Goal: Transaction & Acquisition: Purchase product/service

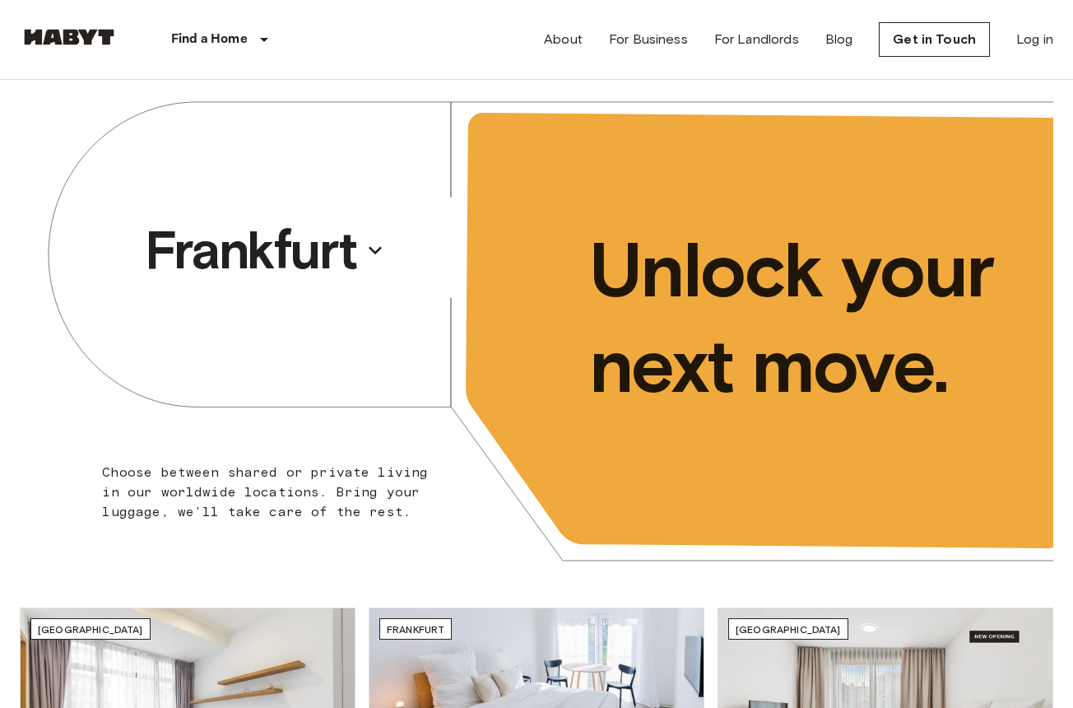
click at [1058, 26] on nav "Find a Home Europe Amsterdam Berlin Brussels Cologne Dusseldorf Frankfurt Graz …" at bounding box center [536, 39] width 1073 height 79
click at [1043, 38] on link "Log in" at bounding box center [1034, 40] width 37 height 20
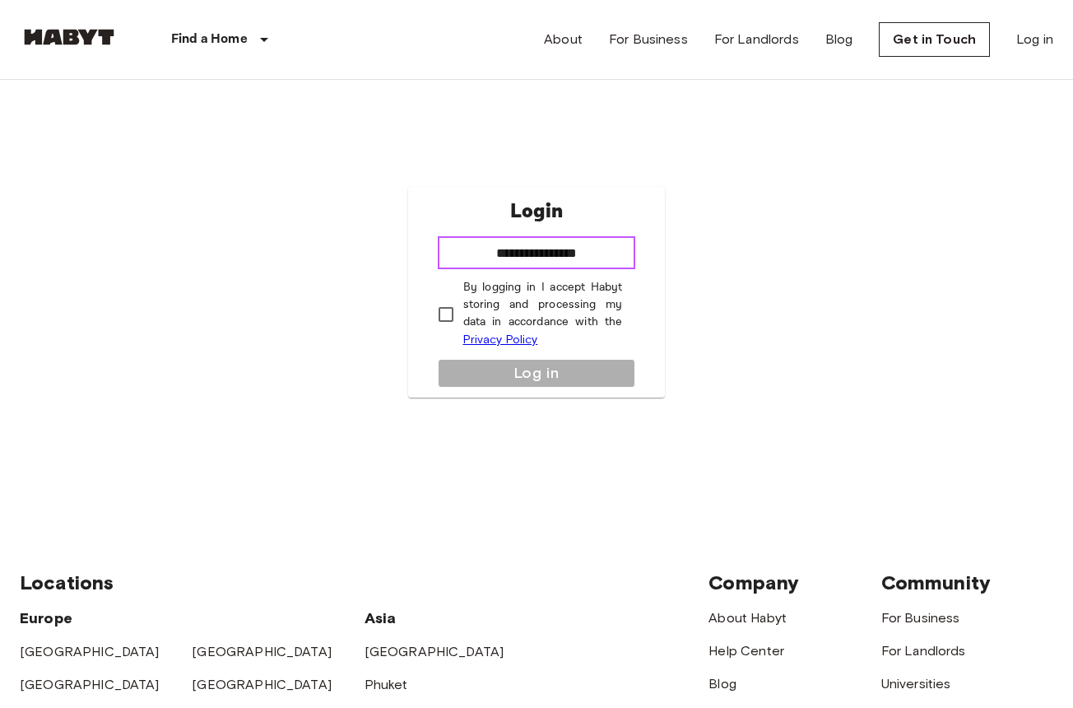
type input "**********"
click at [496, 291] on p "By logging in I accept Habyt storing and processing my data in accordance with …" at bounding box center [543, 314] width 160 height 70
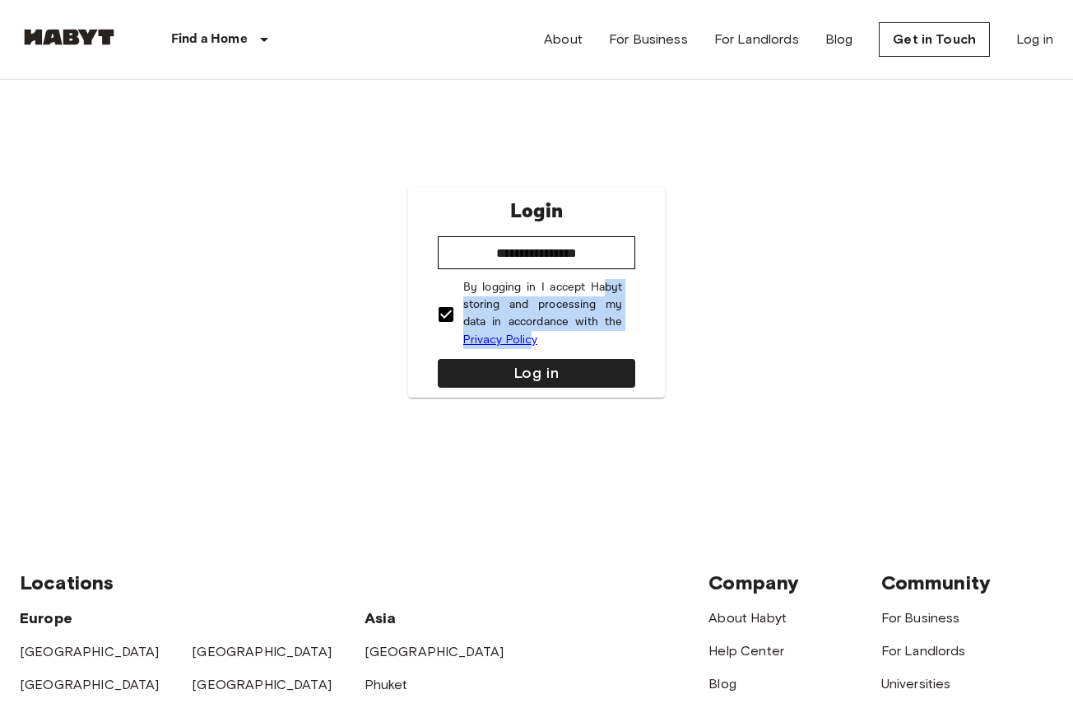
drag, startPoint x: 529, startPoint y: 330, endPoint x: 603, endPoint y: 286, distance: 86.0
click at [603, 286] on p "By logging in I accept Habyt storing and processing my data in accordance with …" at bounding box center [543, 314] width 160 height 70
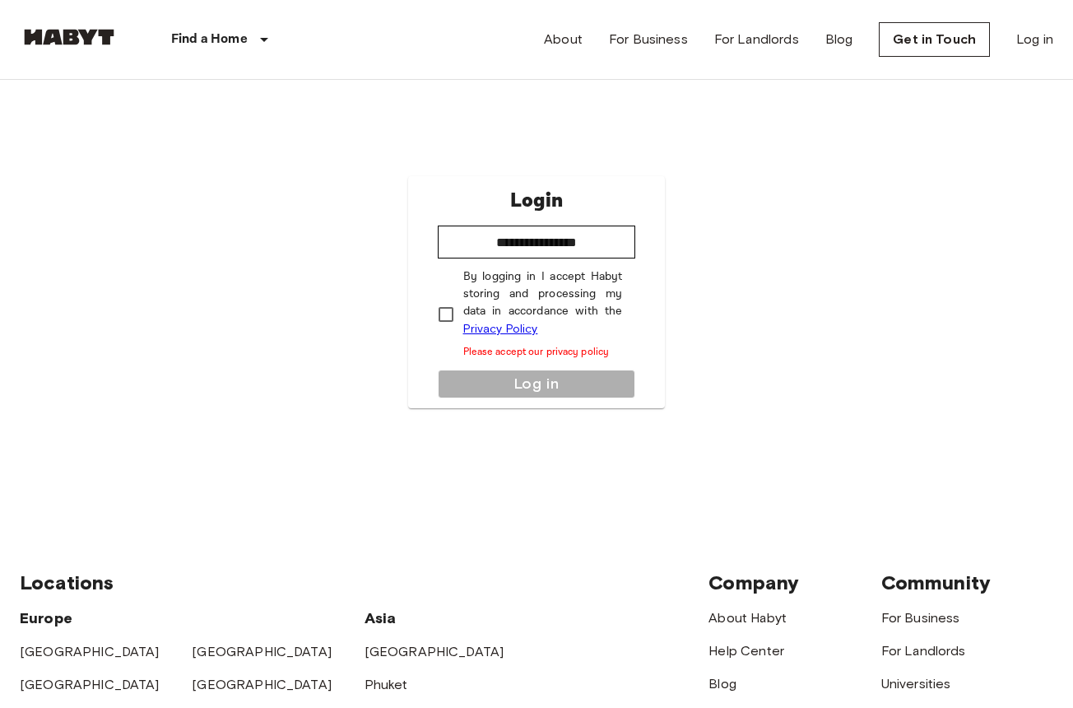
click at [503, 309] on p "By logging in I accept Habyt storing and processing my data in accordance with …" at bounding box center [543, 313] width 160 height 91
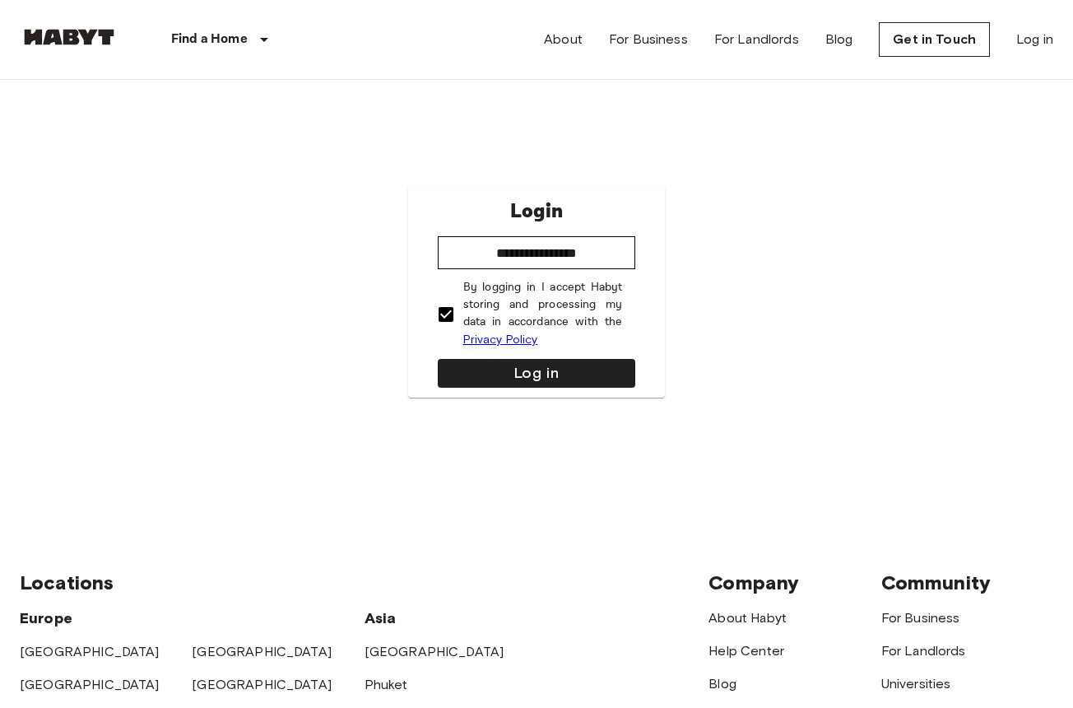
click at [518, 351] on div "**********" at bounding box center [537, 292] width 258 height 211
click at [518, 378] on button "Log in" at bounding box center [537, 373] width 198 height 29
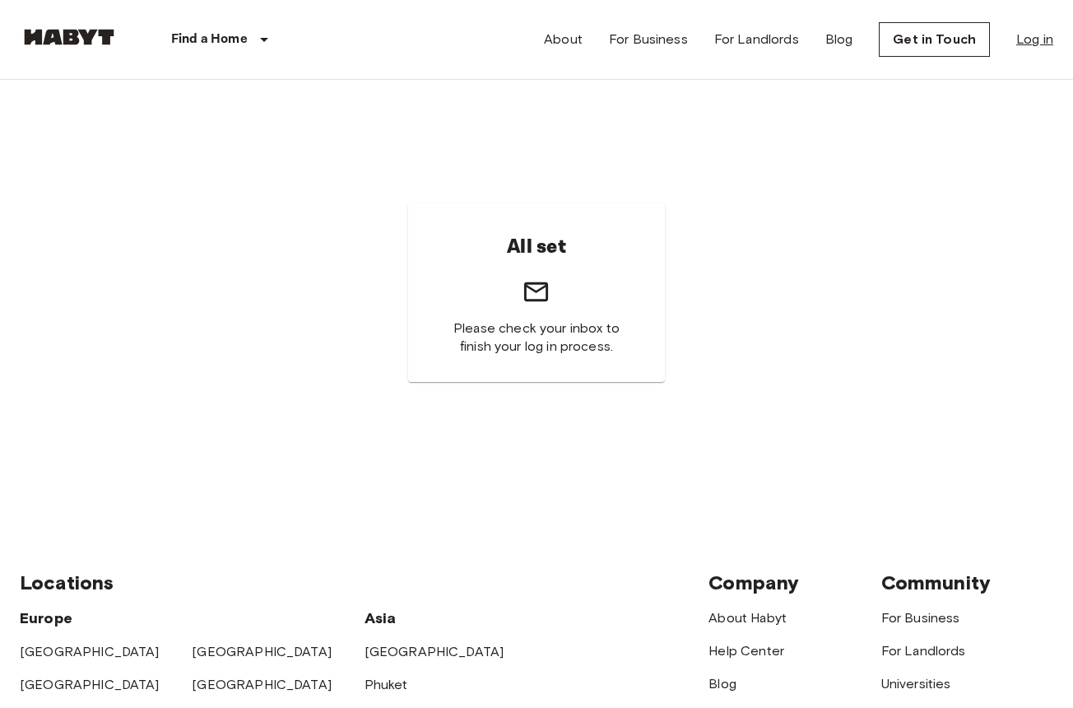
click at [1025, 40] on link "Log in" at bounding box center [1034, 40] width 37 height 20
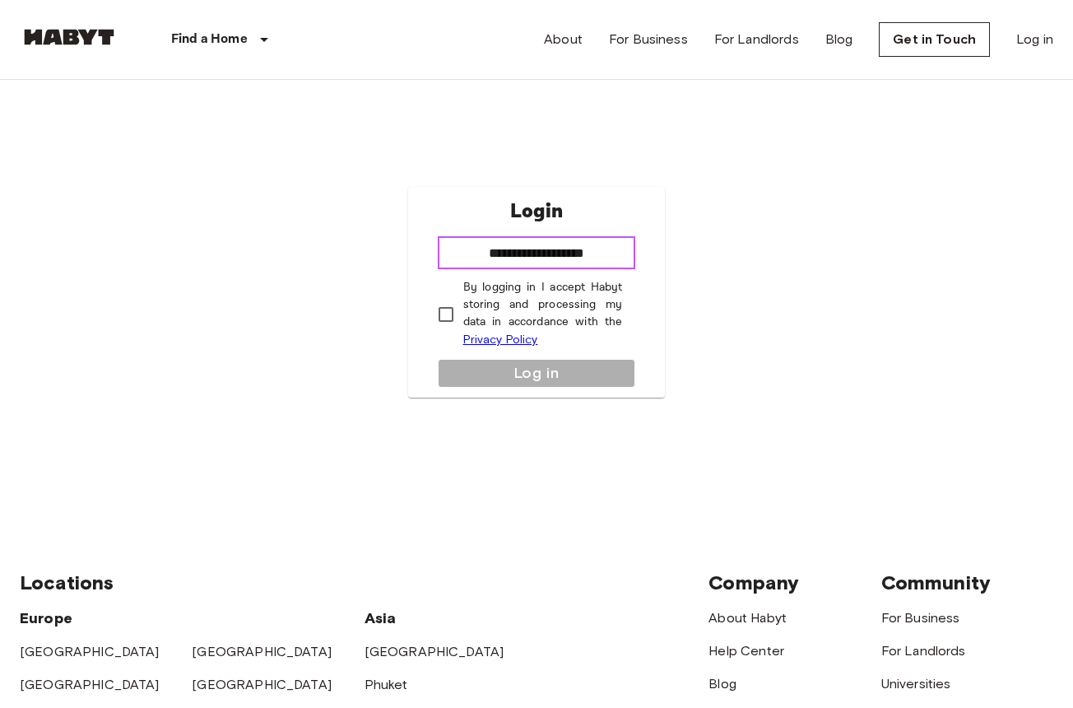
type input "**********"
click at [507, 296] on p "By logging in I accept Habyt storing and processing my data in accordance with …" at bounding box center [543, 314] width 160 height 70
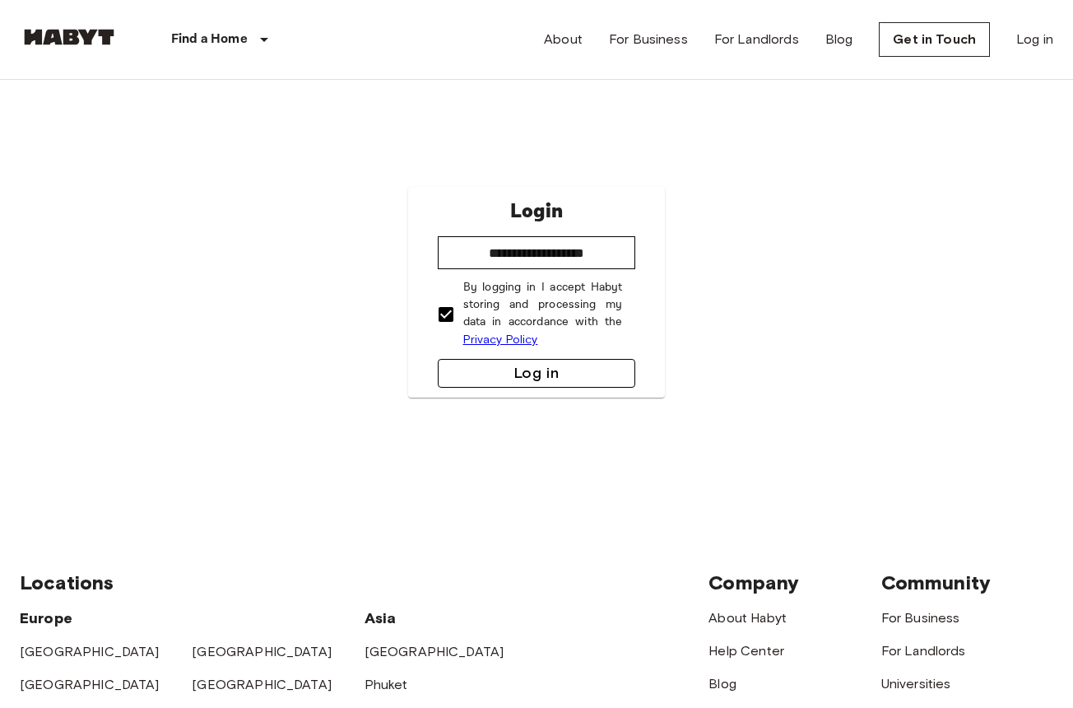
click at [518, 371] on button "Log in" at bounding box center [537, 373] width 198 height 29
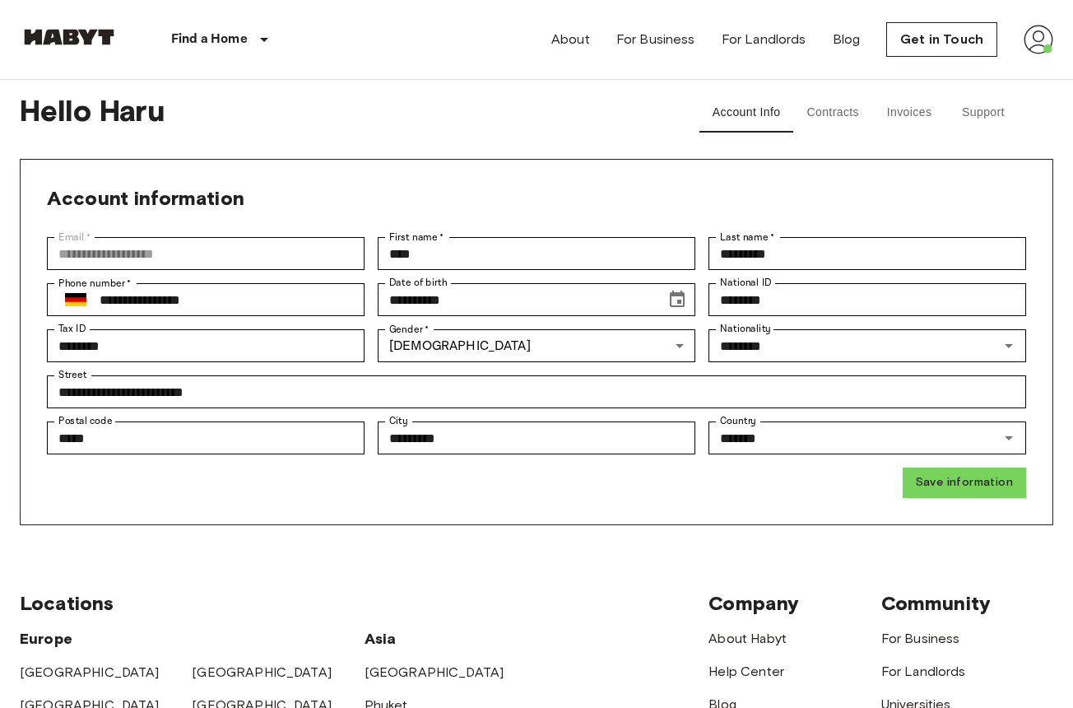
click at [829, 108] on button "Contracts" at bounding box center [832, 113] width 79 height 40
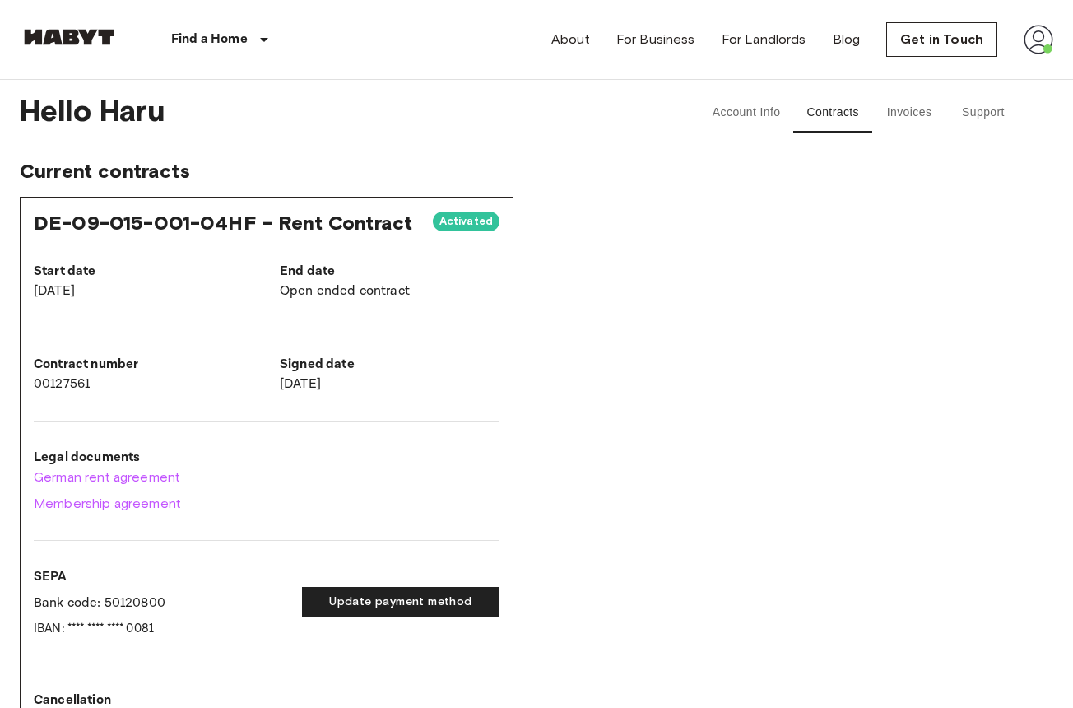
click at [755, 110] on button "Account Info" at bounding box center [747, 113] width 95 height 40
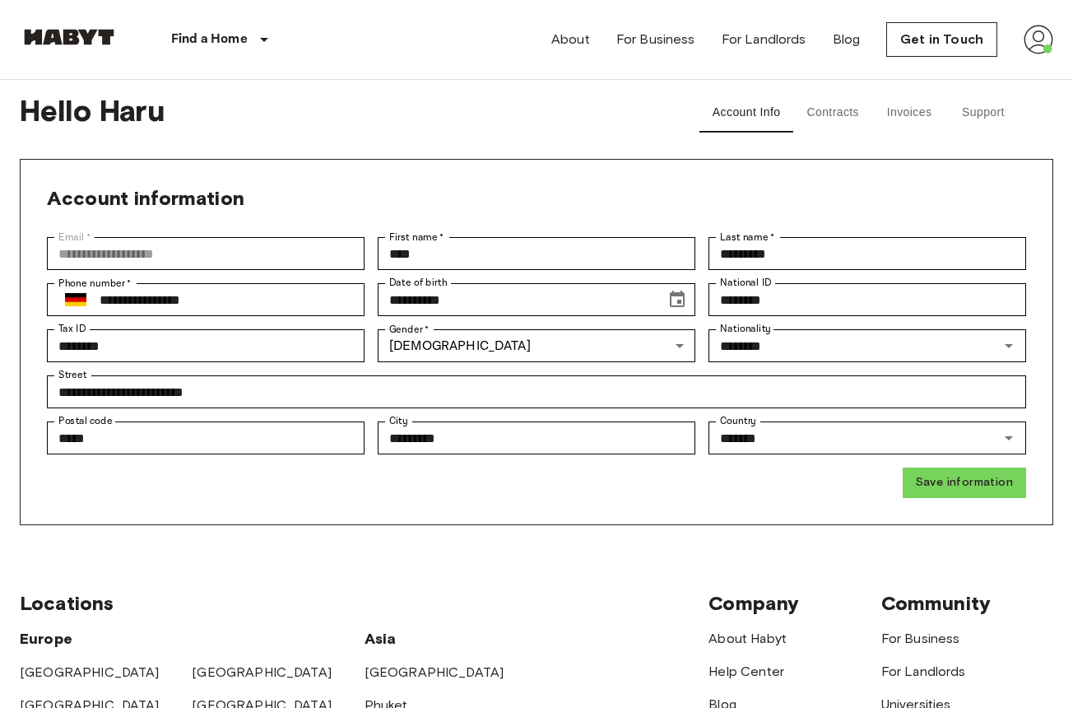
click at [905, 114] on button "Invoices" at bounding box center [909, 113] width 74 height 40
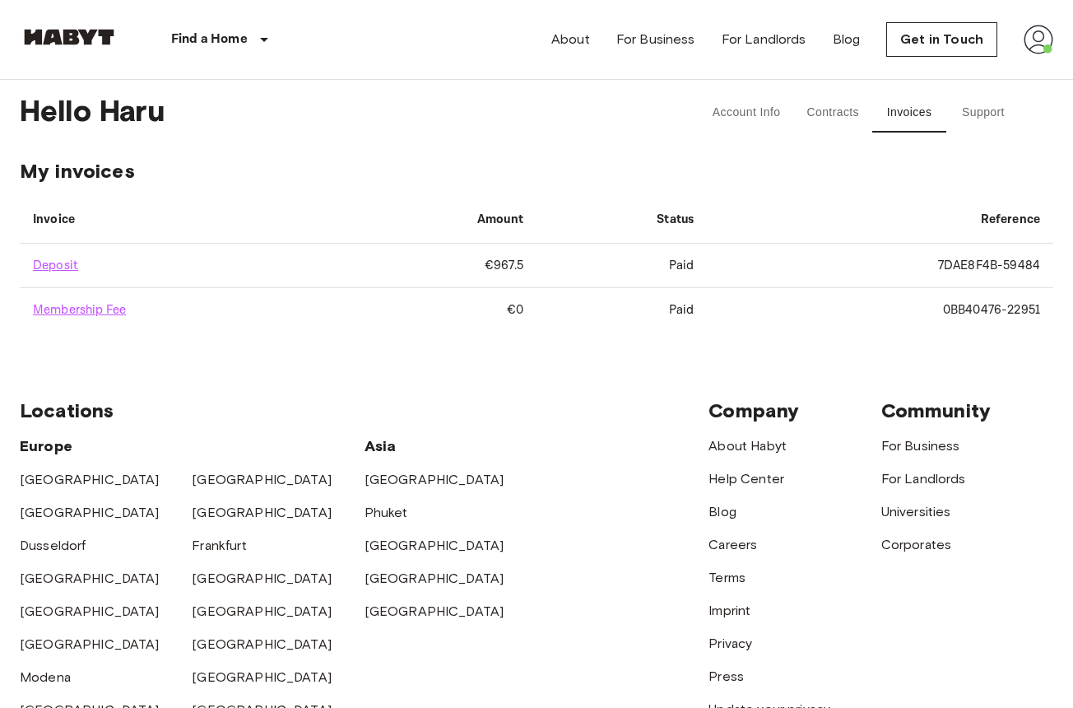
click at [851, 109] on button "Contracts" at bounding box center [832, 113] width 79 height 40
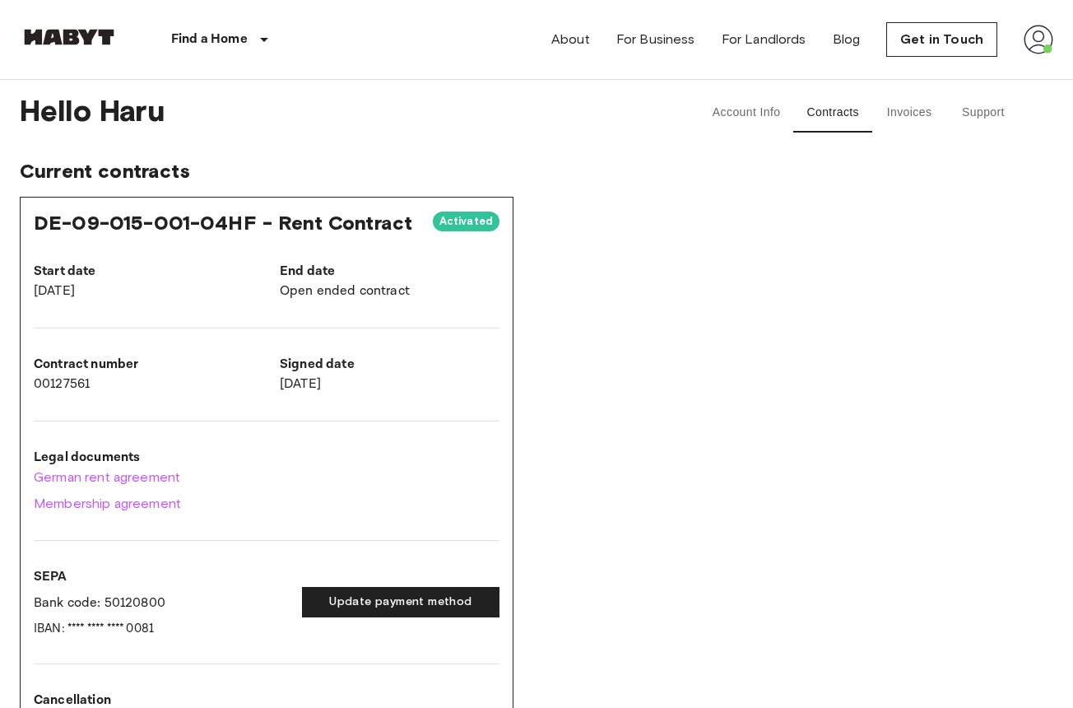
click at [443, 234] on div "Activated" at bounding box center [466, 223] width 67 height 25
click at [223, 225] on span "DE-09-015-001-04HF - Rent Contract" at bounding box center [223, 223] width 379 height 24
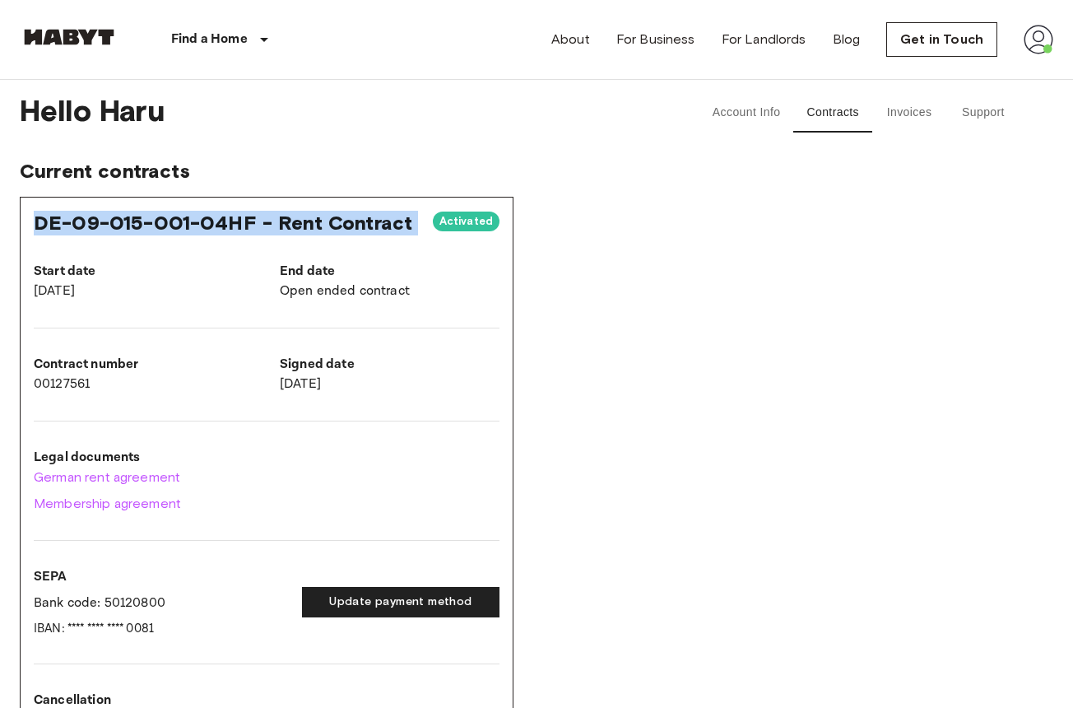
click at [223, 225] on span "DE-09-015-001-04HF - Rent Contract" at bounding box center [223, 223] width 379 height 24
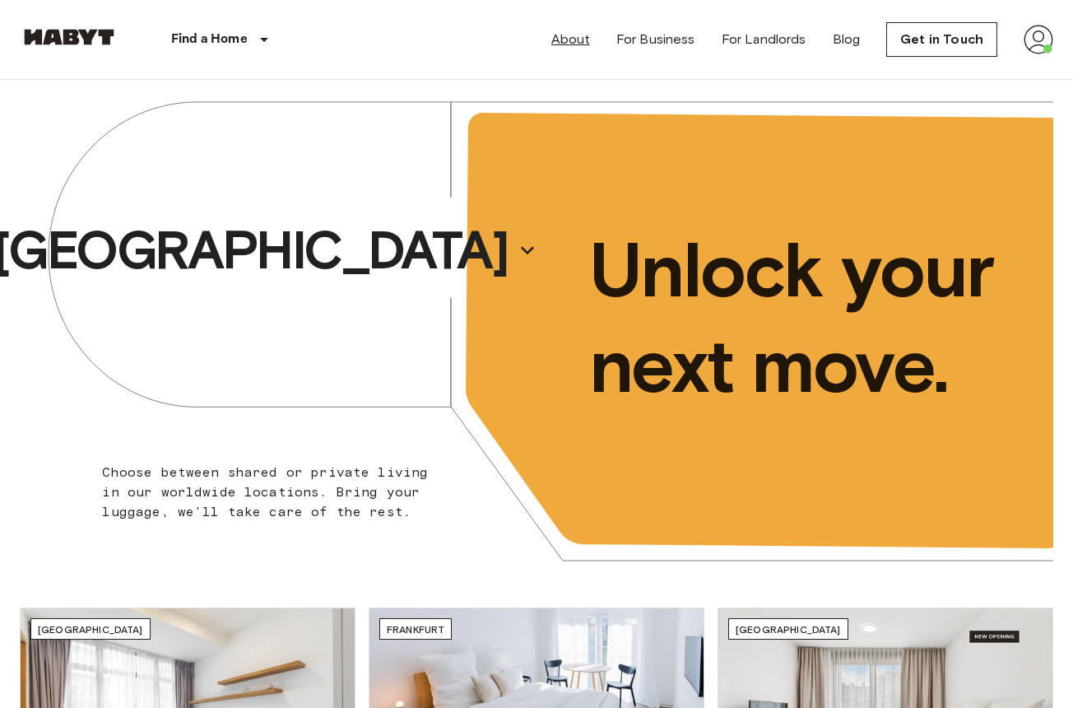
click at [563, 39] on link "About" at bounding box center [570, 40] width 39 height 20
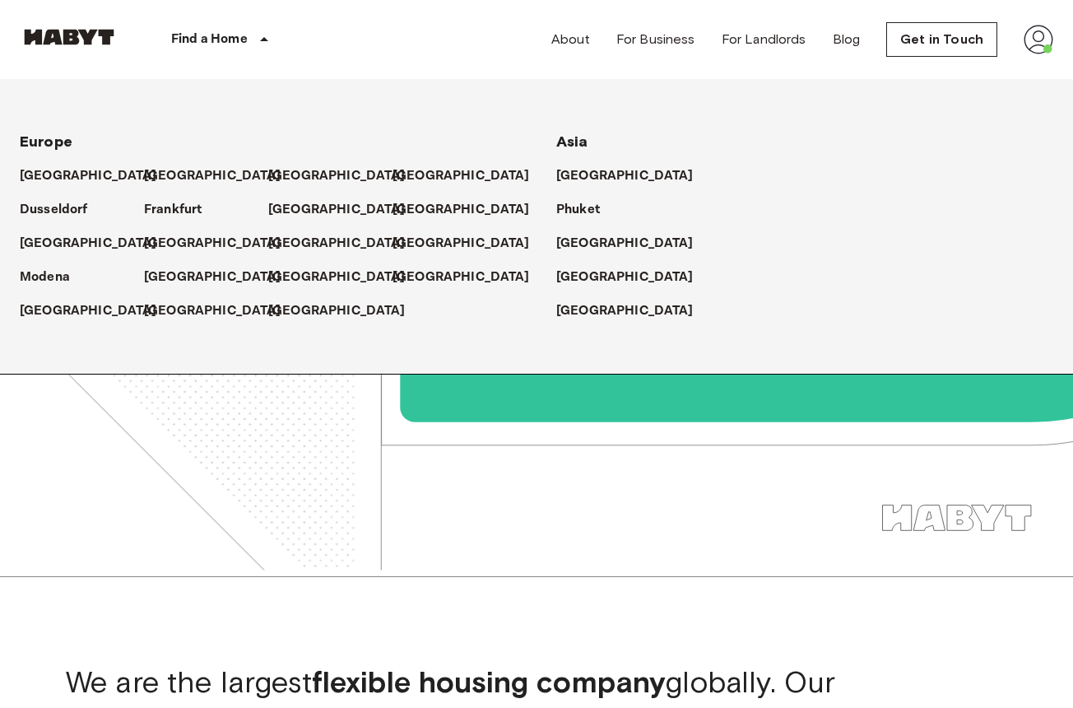
click at [225, 54] on div "Find a Home" at bounding box center [223, 39] width 208 height 79
click at [75, 307] on p "[GEOGRAPHIC_DATA]" at bounding box center [91, 311] width 137 height 20
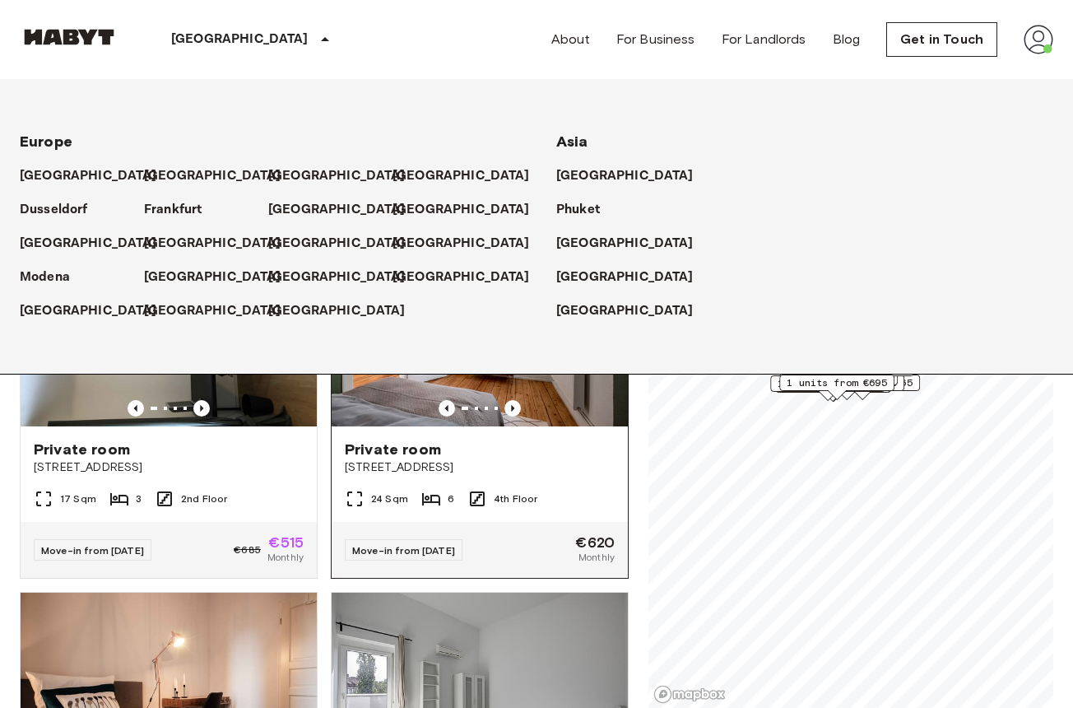
click at [529, 459] on span "Tunnelstraße 15" at bounding box center [480, 467] width 270 height 16
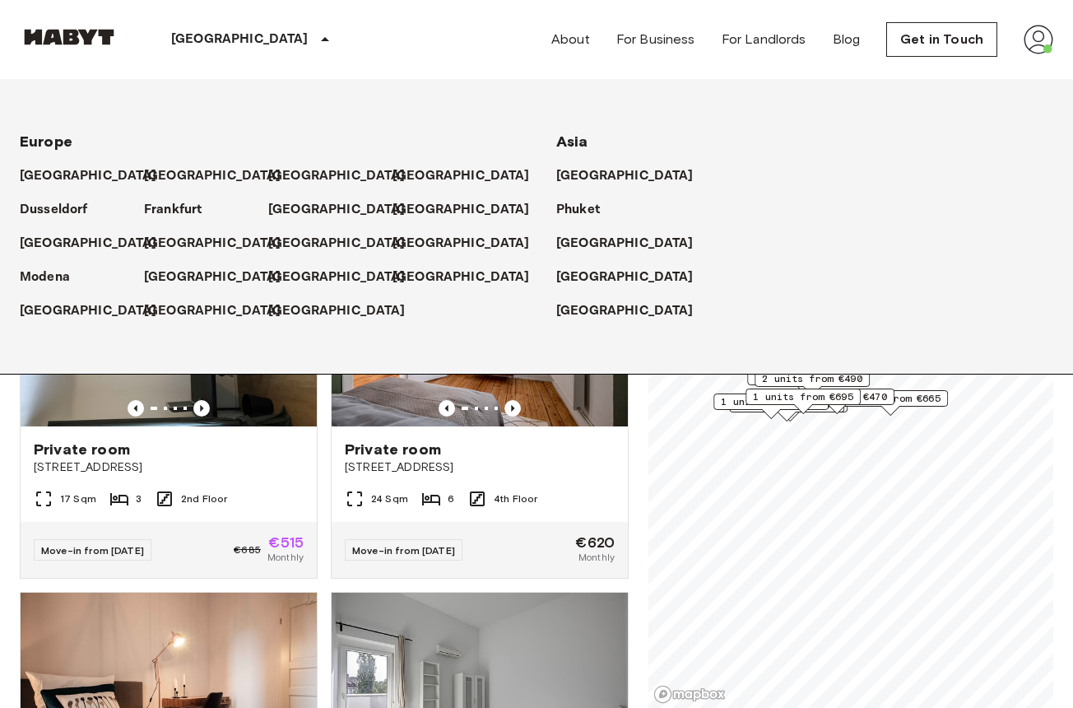
click at [637, 422] on div "Private rooms and apartments for rent in Stuttgart Move-in date ​ Move-in date …" at bounding box center [537, 394] width 1034 height 629
click at [315, 40] on icon at bounding box center [325, 40] width 20 height 20
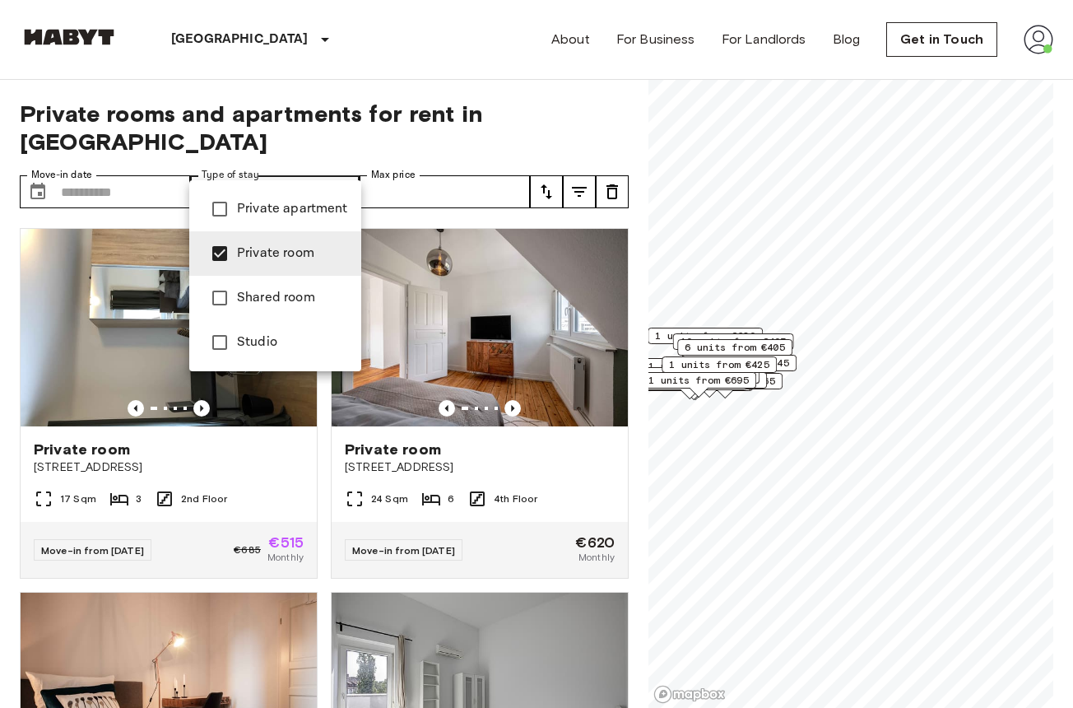
type input "**********"
click at [389, 124] on div at bounding box center [536, 354] width 1073 height 708
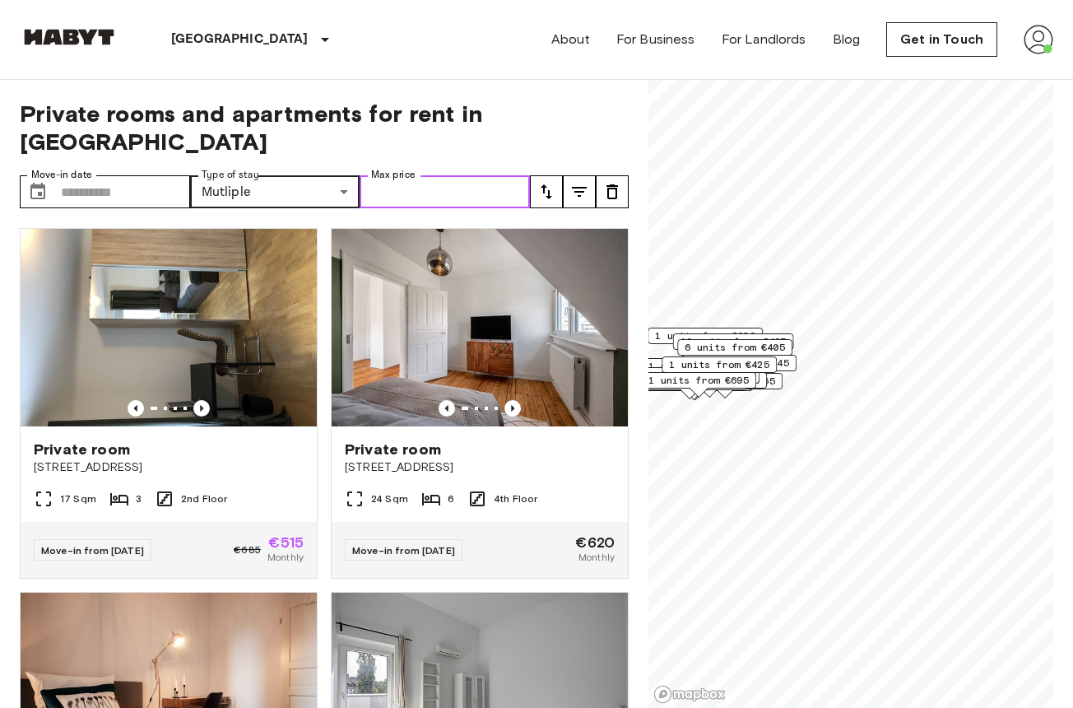
click at [491, 175] on input "Max price" at bounding box center [445, 191] width 170 height 33
type input "***"
click at [530, 115] on span "Private rooms and apartments for rent in [GEOGRAPHIC_DATA]" at bounding box center [324, 128] width 609 height 56
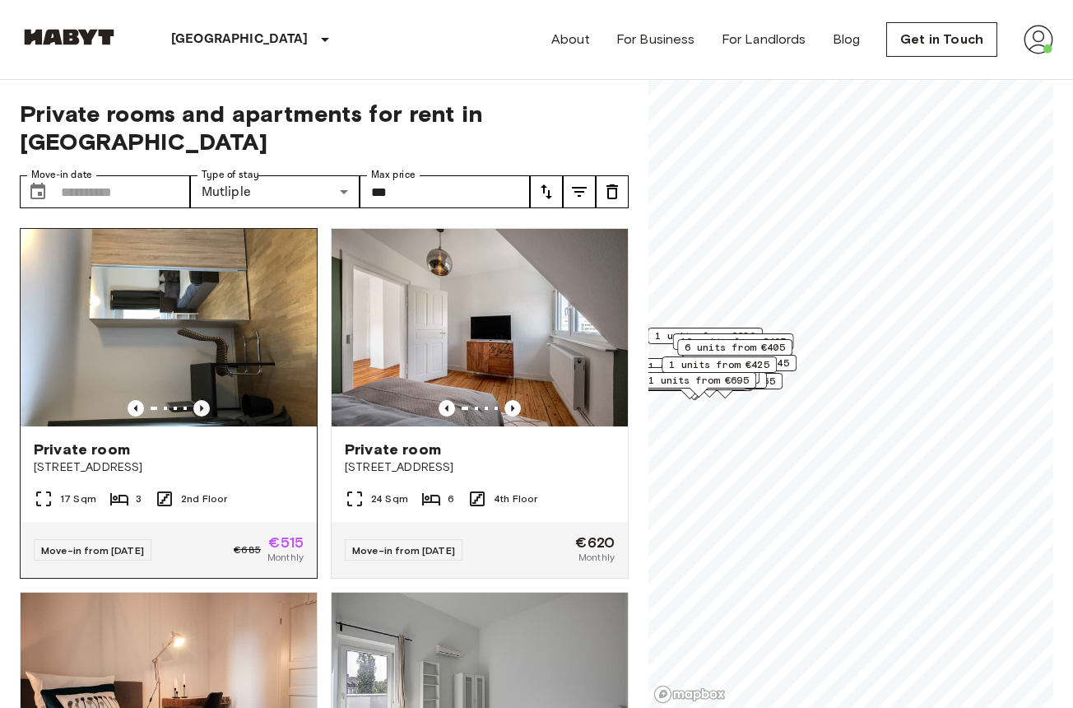
click at [200, 400] on icon "Previous image" at bounding box center [201, 408] width 16 height 16
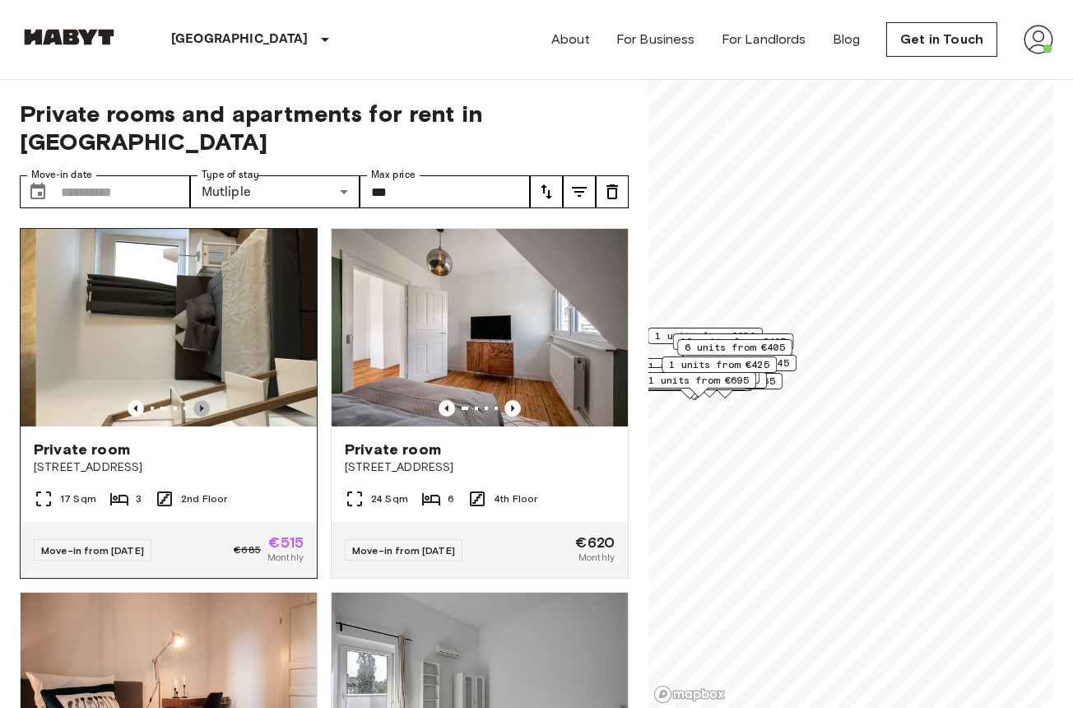
click at [202, 405] on icon "Previous image" at bounding box center [201, 408] width 3 height 7
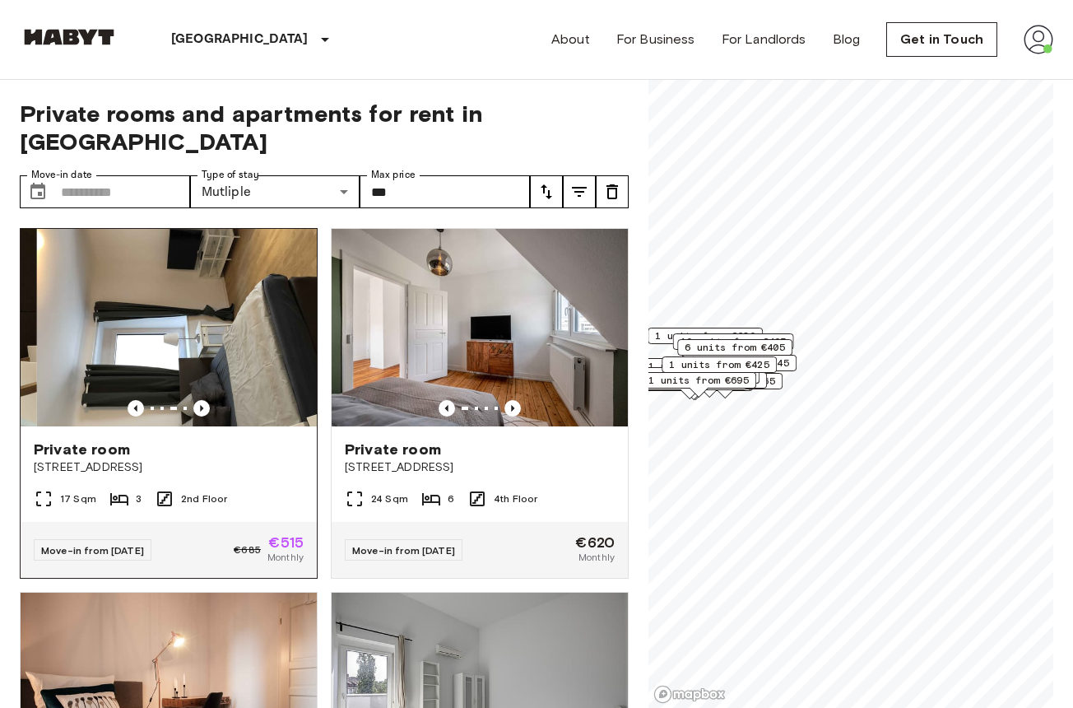
click at [196, 332] on img at bounding box center [185, 328] width 296 height 198
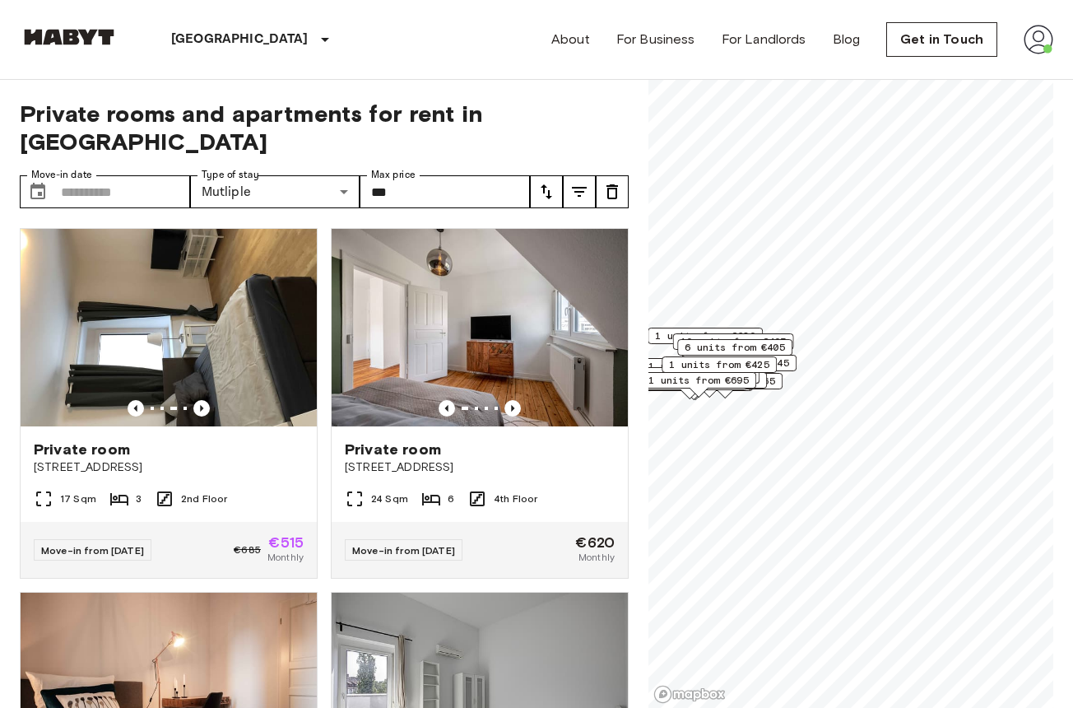
click at [579, 187] on icon "tune" at bounding box center [579, 192] width 15 height 10
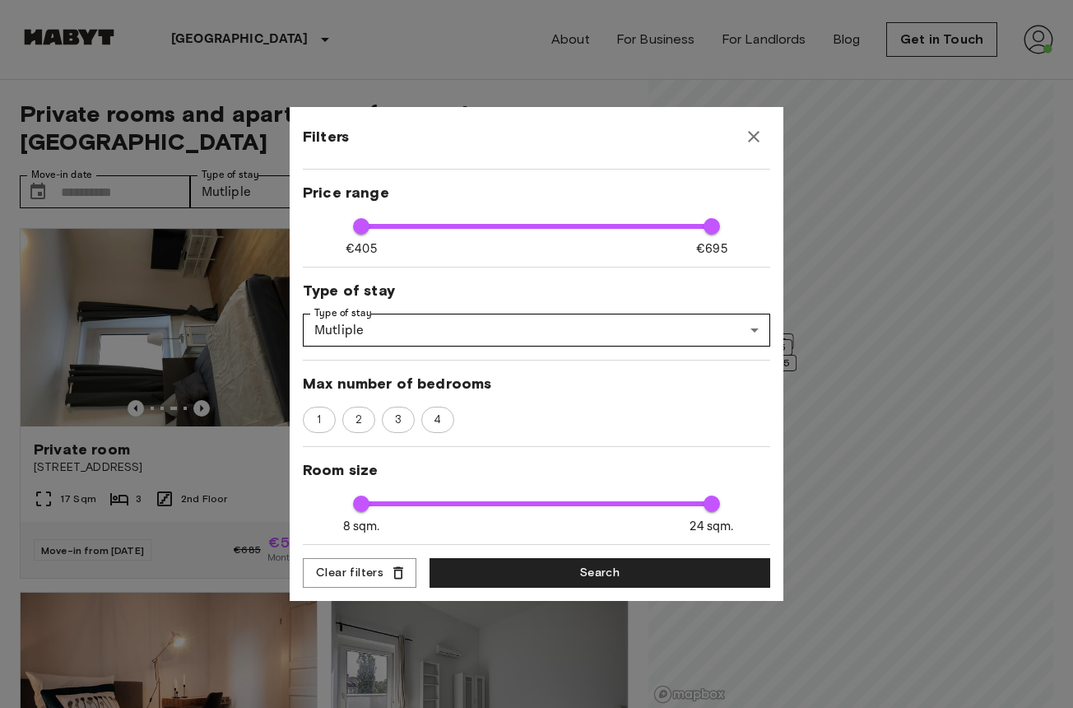
scroll to position [78, 0]
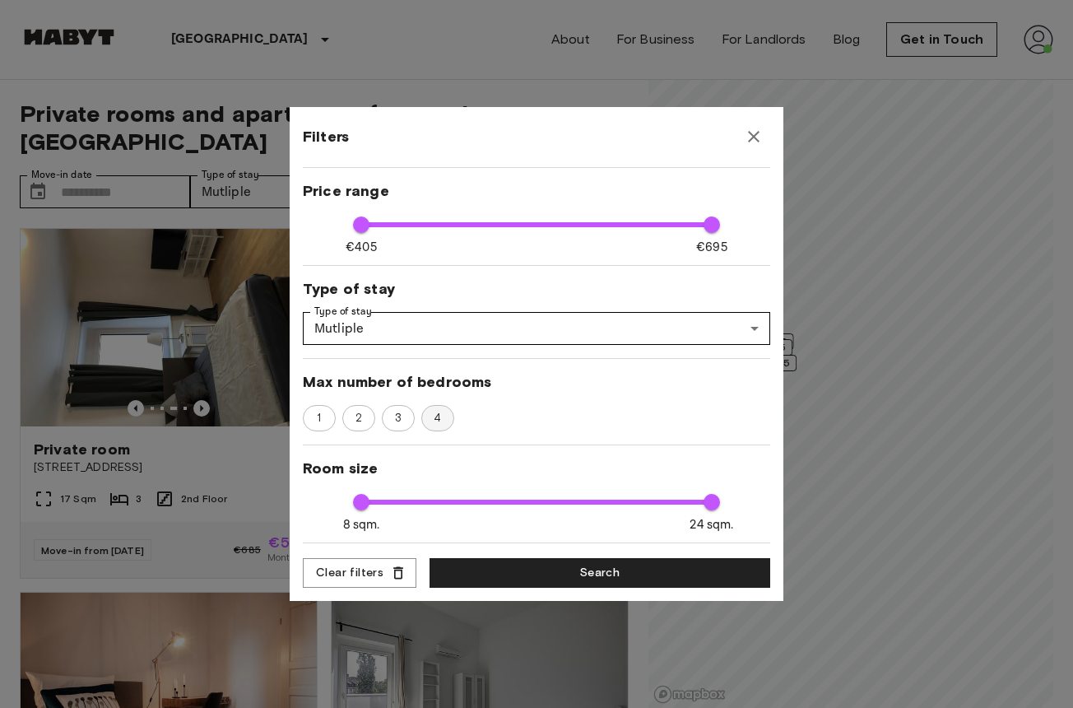
click at [431, 425] on span "4" at bounding box center [438, 418] width 26 height 16
click at [436, 423] on span "4" at bounding box center [437, 418] width 27 height 16
click at [443, 472] on span "Room size" at bounding box center [536, 468] width 467 height 20
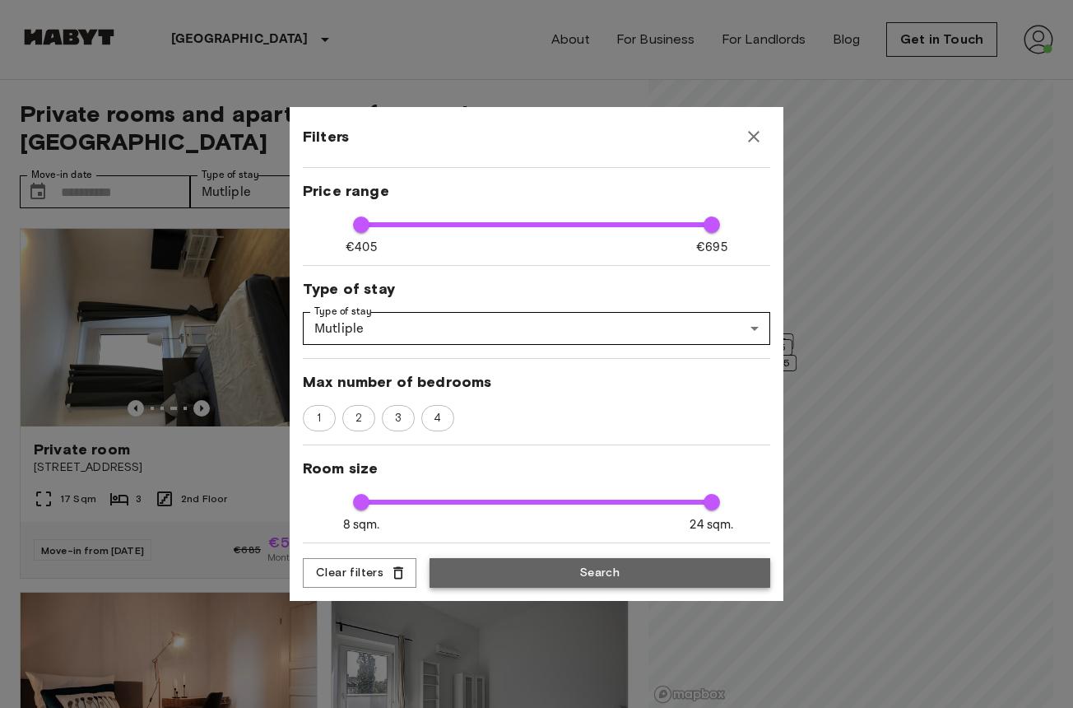
click at [467, 568] on button "Search" at bounding box center [600, 573] width 341 height 30
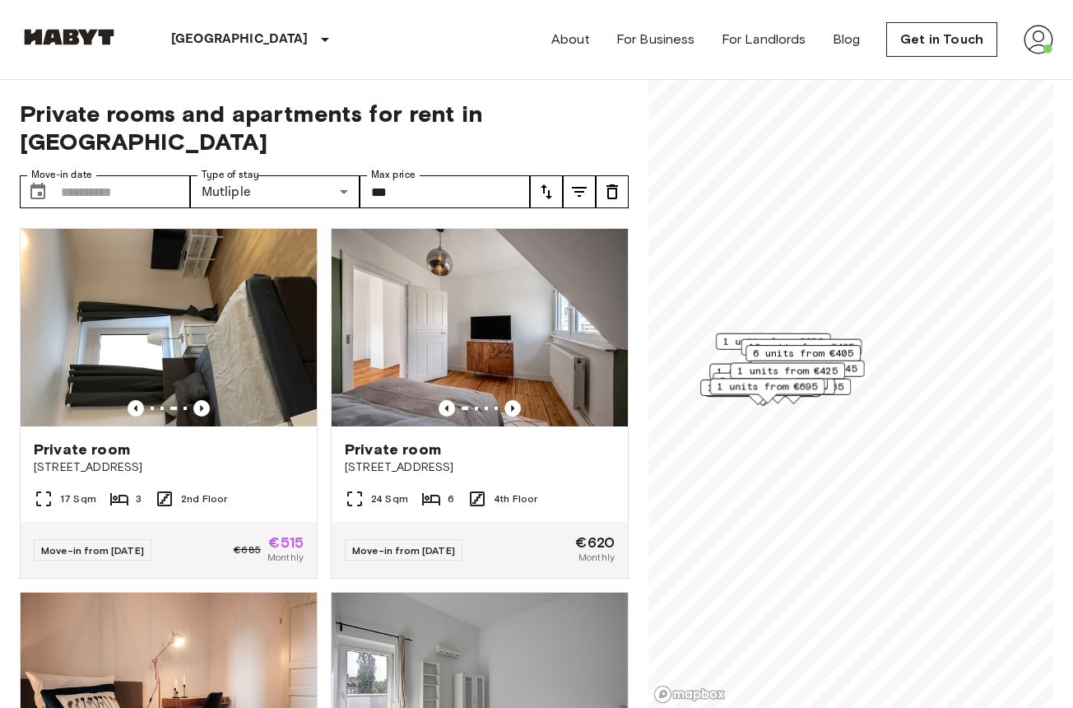
click at [807, 80] on div "2 units from €515 1 units from €620 2 units from €555 10 units from €405 6 unit…" at bounding box center [850, 80] width 405 height 0
click at [737, 352] on div "1 units from €620" at bounding box center [784, 348] width 115 height 26
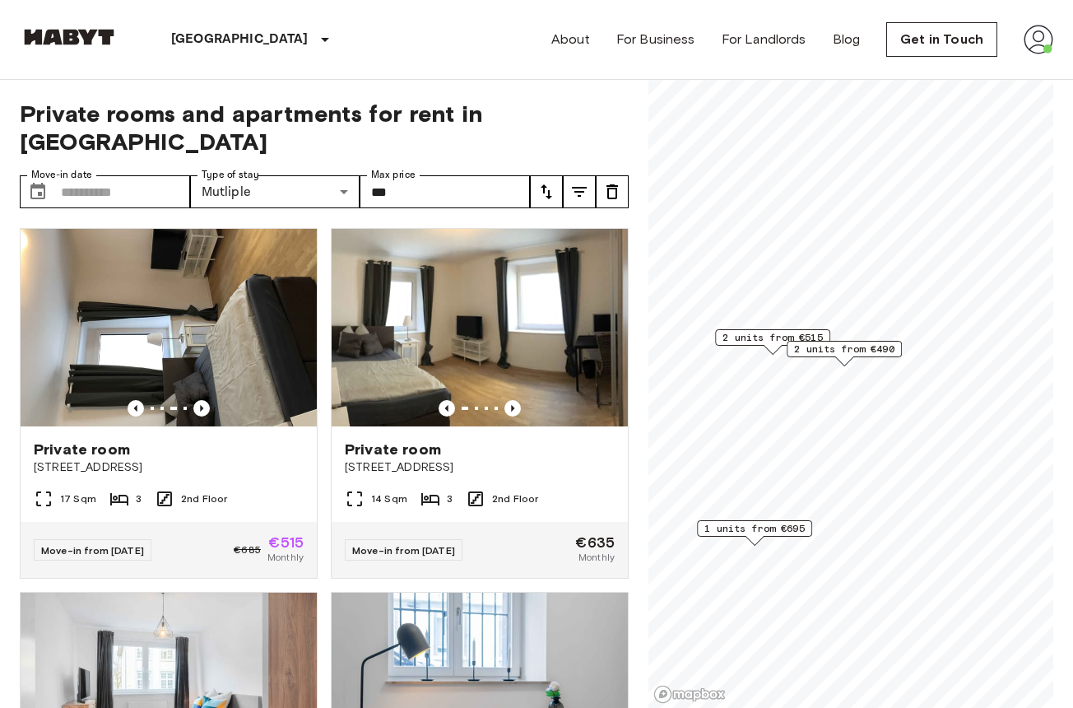
click at [856, 353] on span "2 units from €490" at bounding box center [844, 349] width 100 height 15
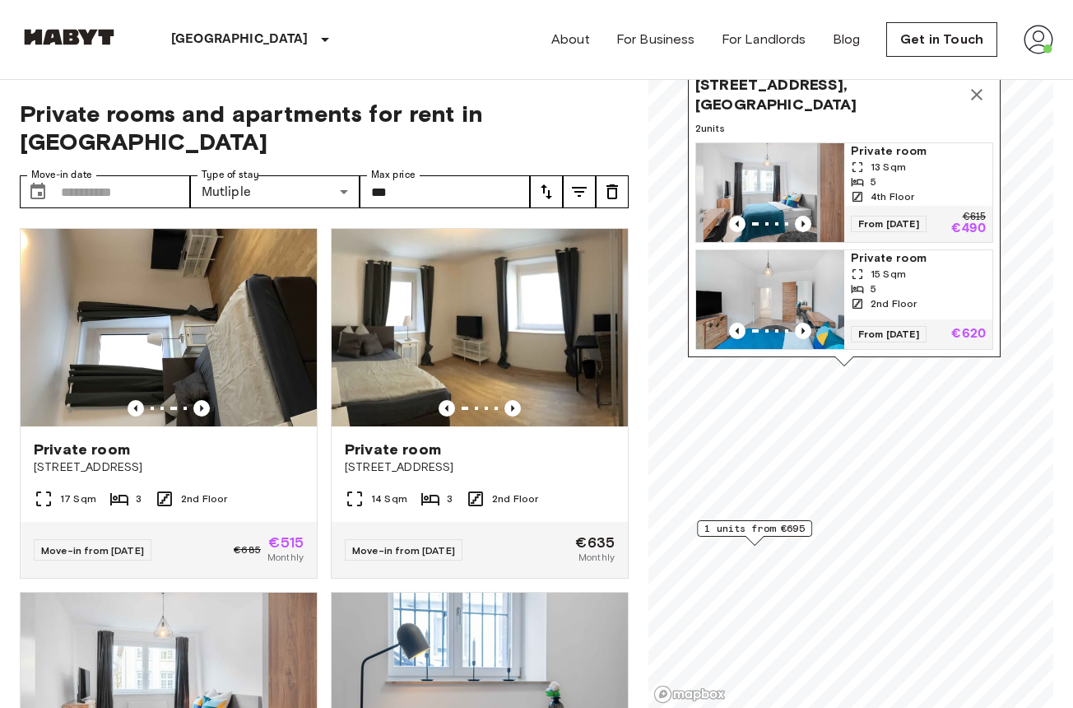
click at [973, 93] on icon "Map marker" at bounding box center [977, 95] width 20 height 20
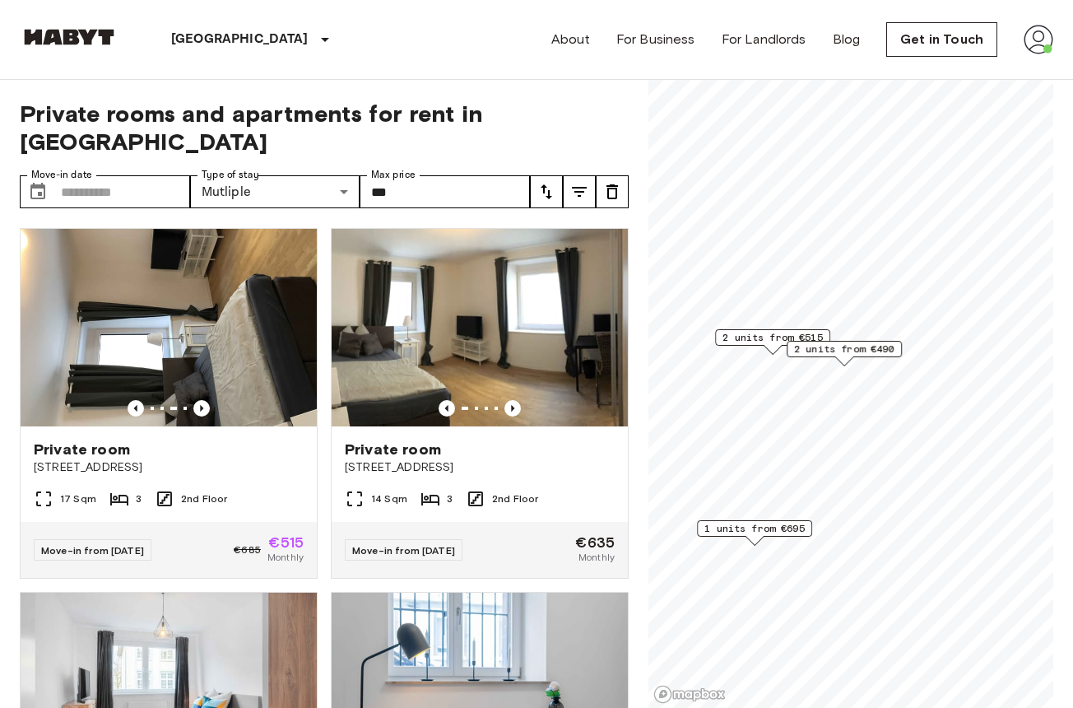
click at [794, 337] on span "2 units from €515" at bounding box center [773, 337] width 100 height 15
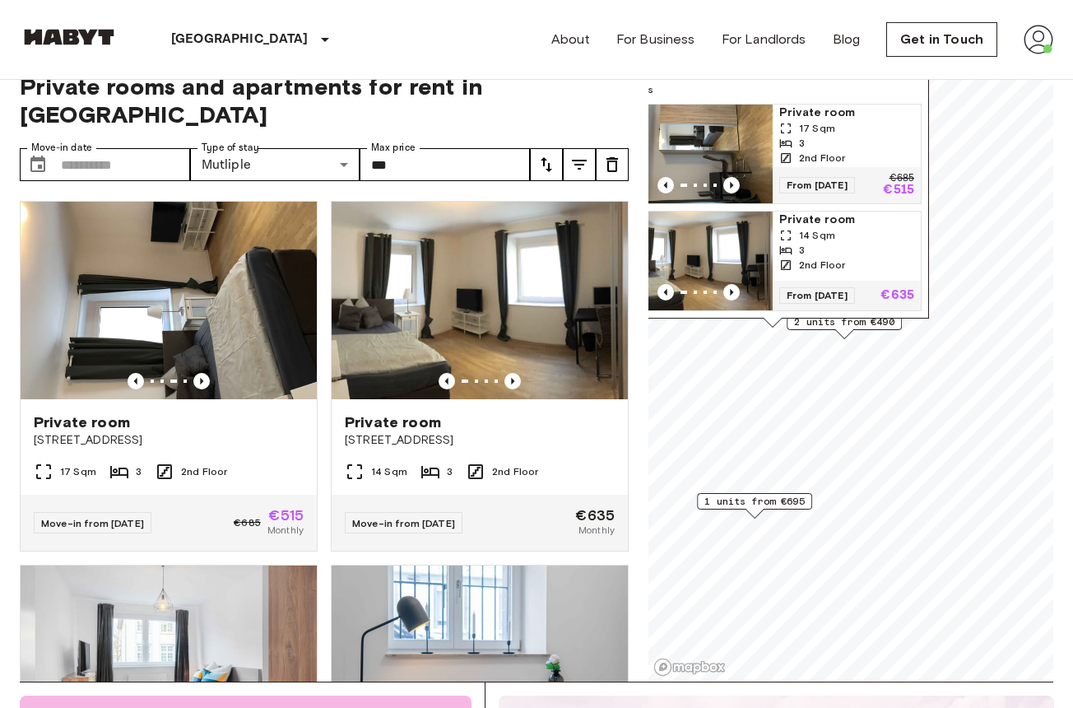
scroll to position [13, 0]
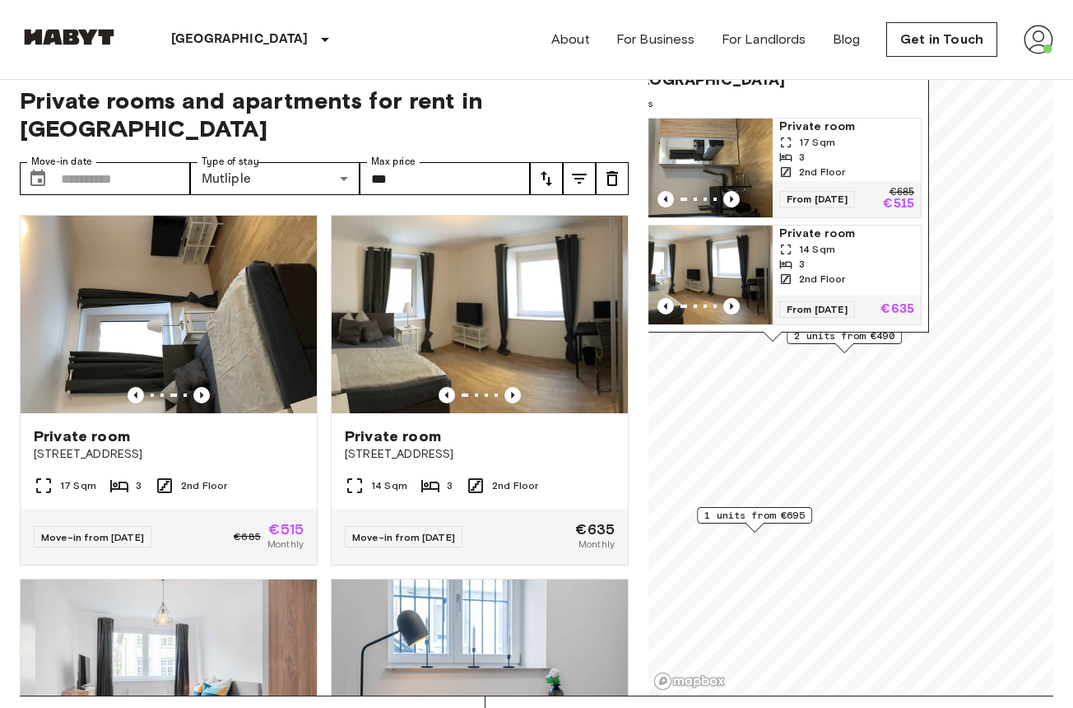
click at [783, 171] on icon "Map marker" at bounding box center [785, 171] width 13 height 13
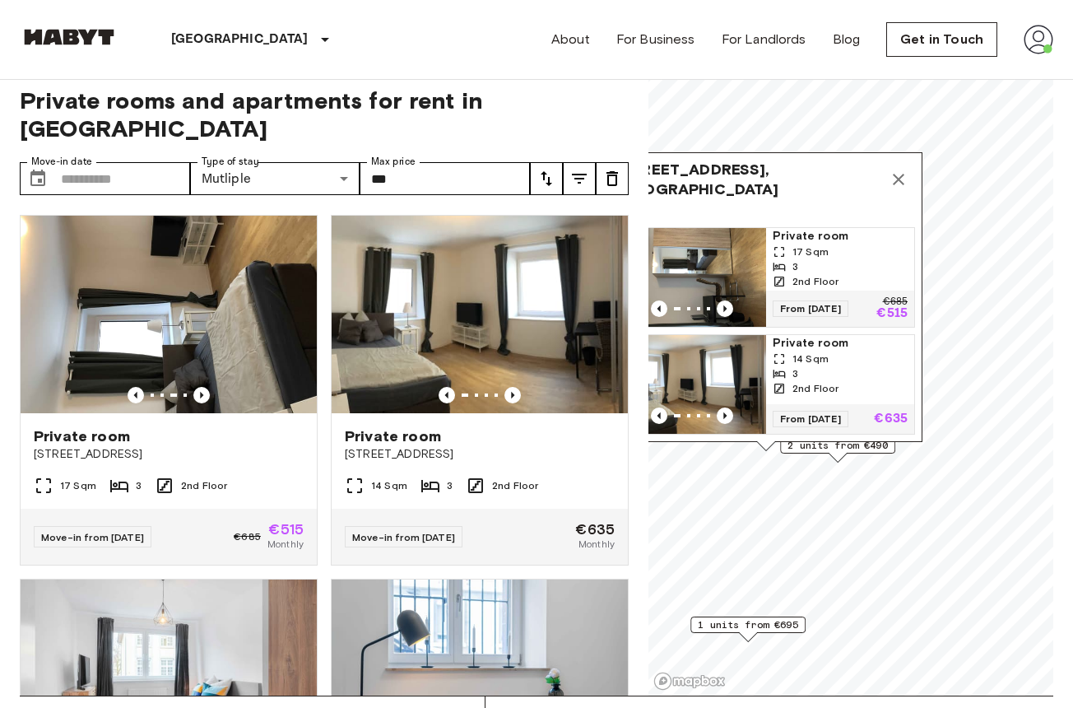
click at [918, 353] on div "Leuschnerstraße 49/1, 70176 Stuttgart, GER 2 units Private room 17 Sqm 3 2nd Fl…" at bounding box center [766, 297] width 313 height 290
click at [892, 170] on icon "Map marker" at bounding box center [899, 180] width 20 height 20
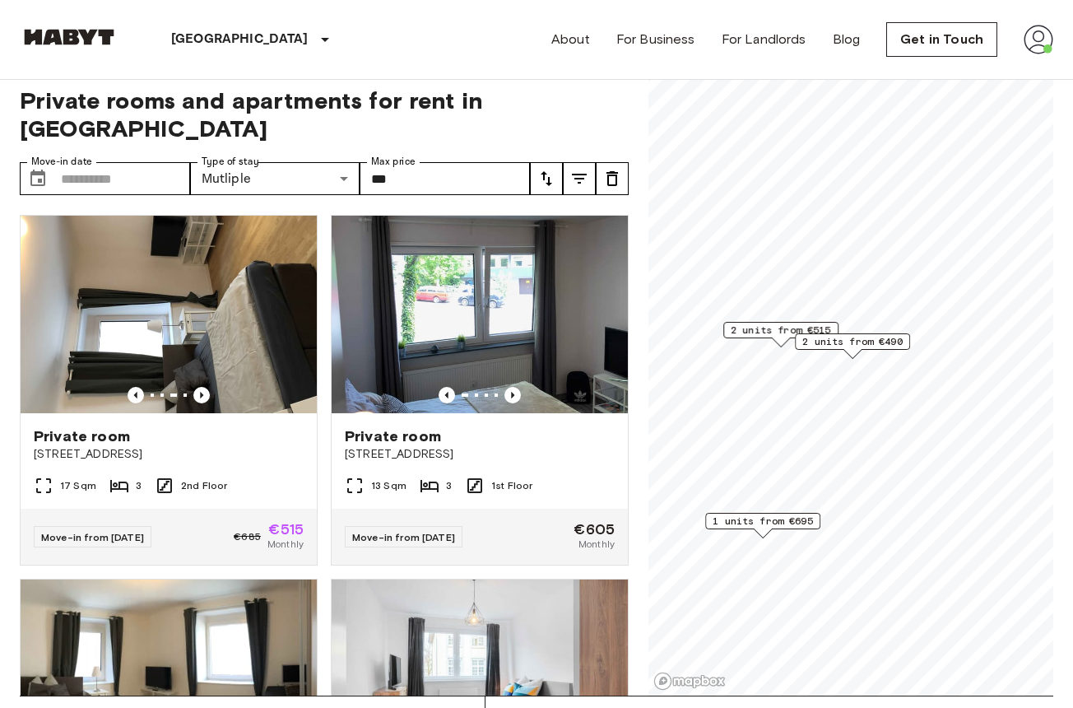
click at [847, 343] on span "2 units from €490" at bounding box center [852, 341] width 100 height 15
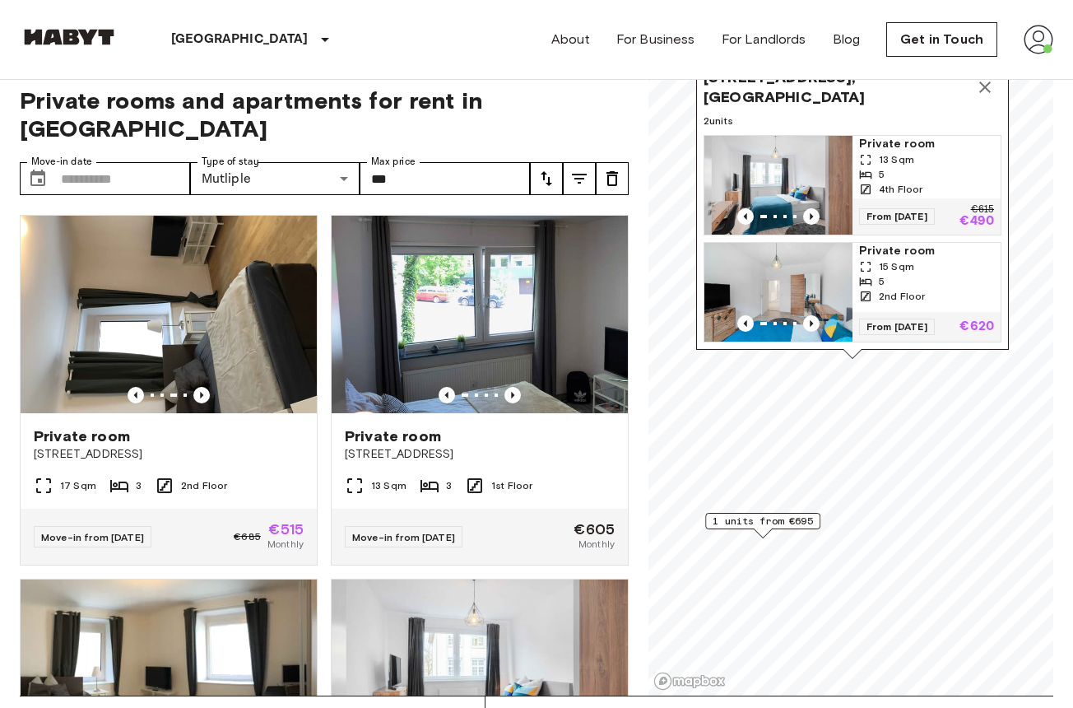
click at [831, 154] on img "Map marker" at bounding box center [778, 185] width 148 height 99
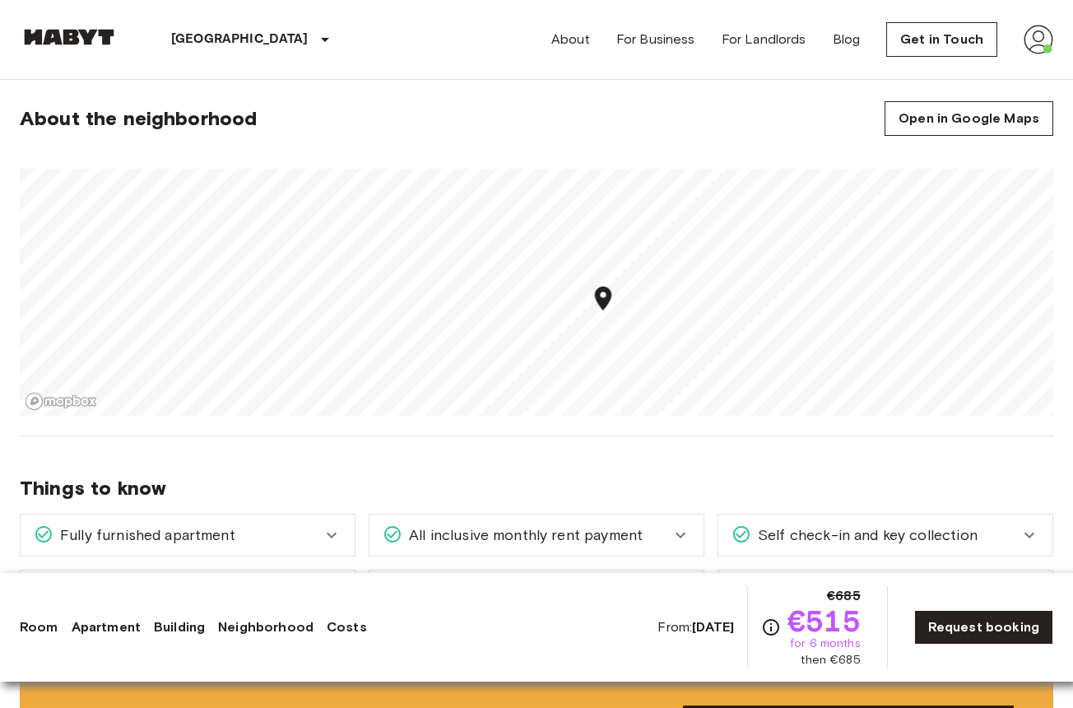
scroll to position [593, 0]
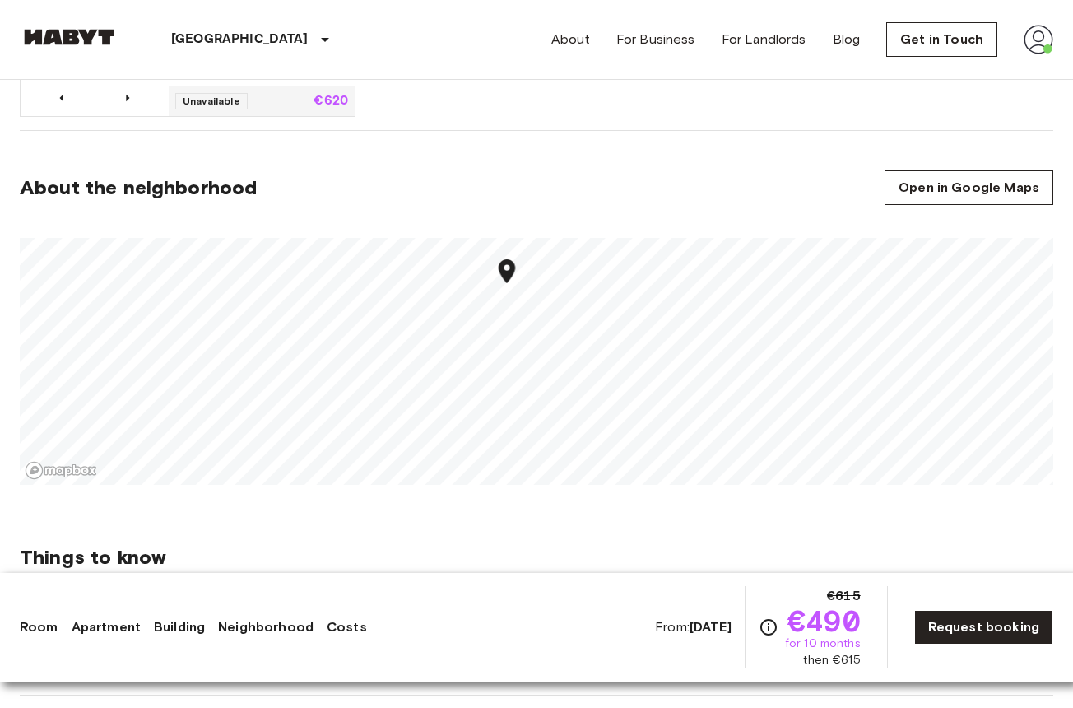
scroll to position [1163, 0]
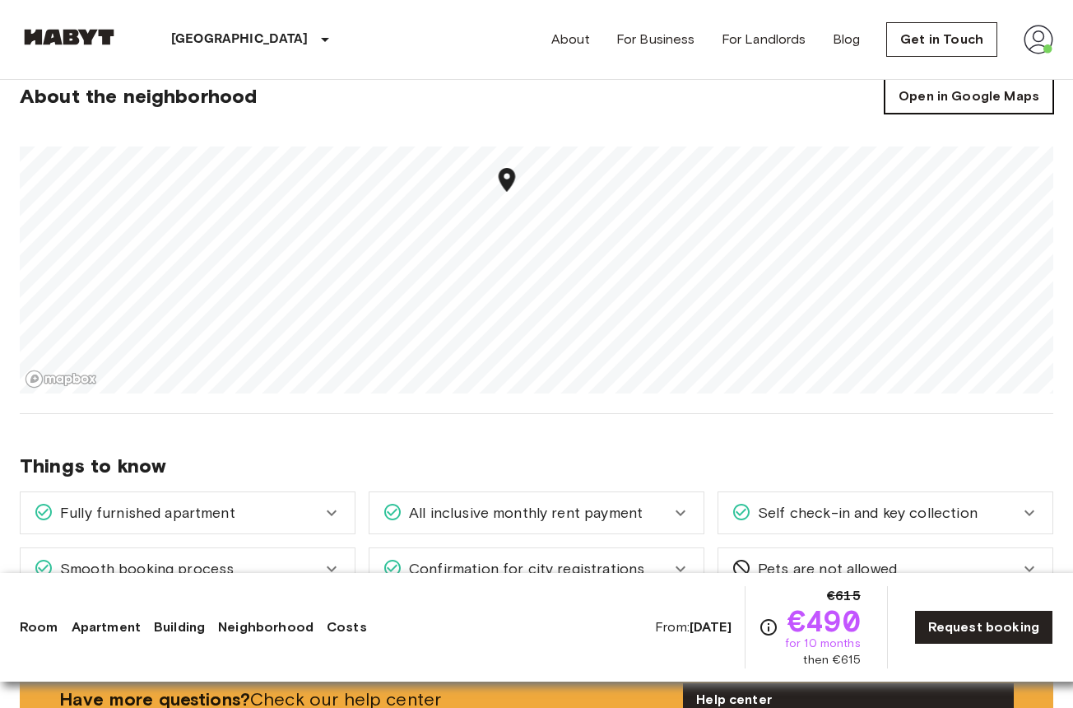
click at [971, 81] on link "Open in Google Maps" at bounding box center [969, 96] width 169 height 35
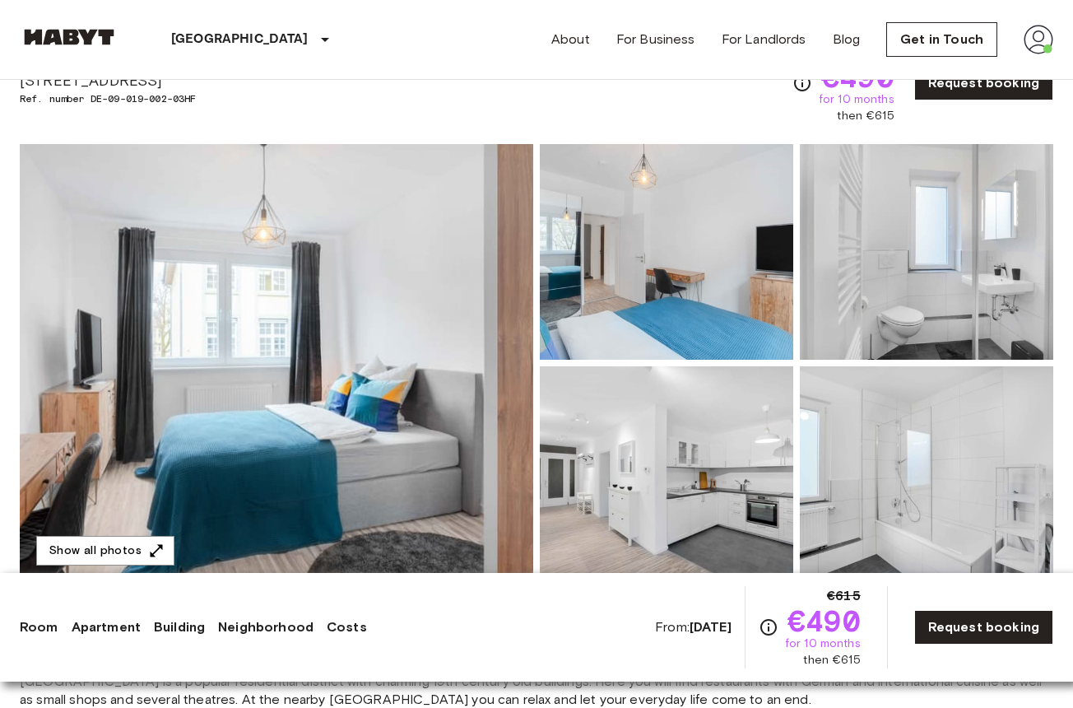
scroll to position [35, 0]
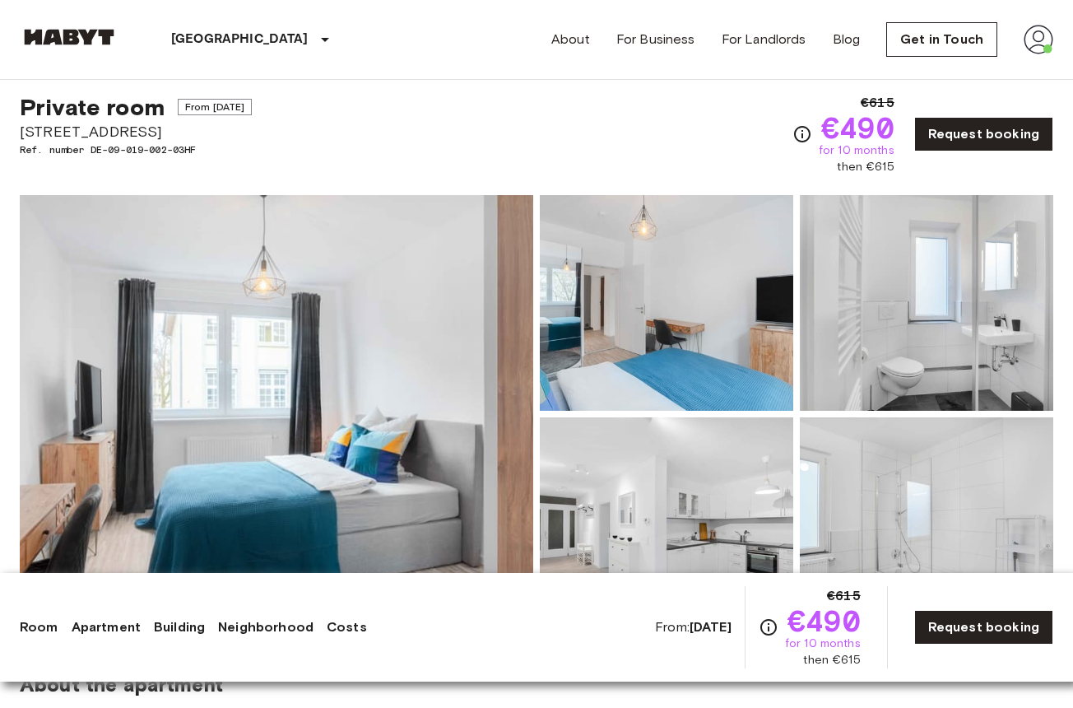
click at [1024, 31] on img at bounding box center [1039, 40] width 30 height 30
click at [997, 72] on li "Profile" at bounding box center [977, 69] width 165 height 30
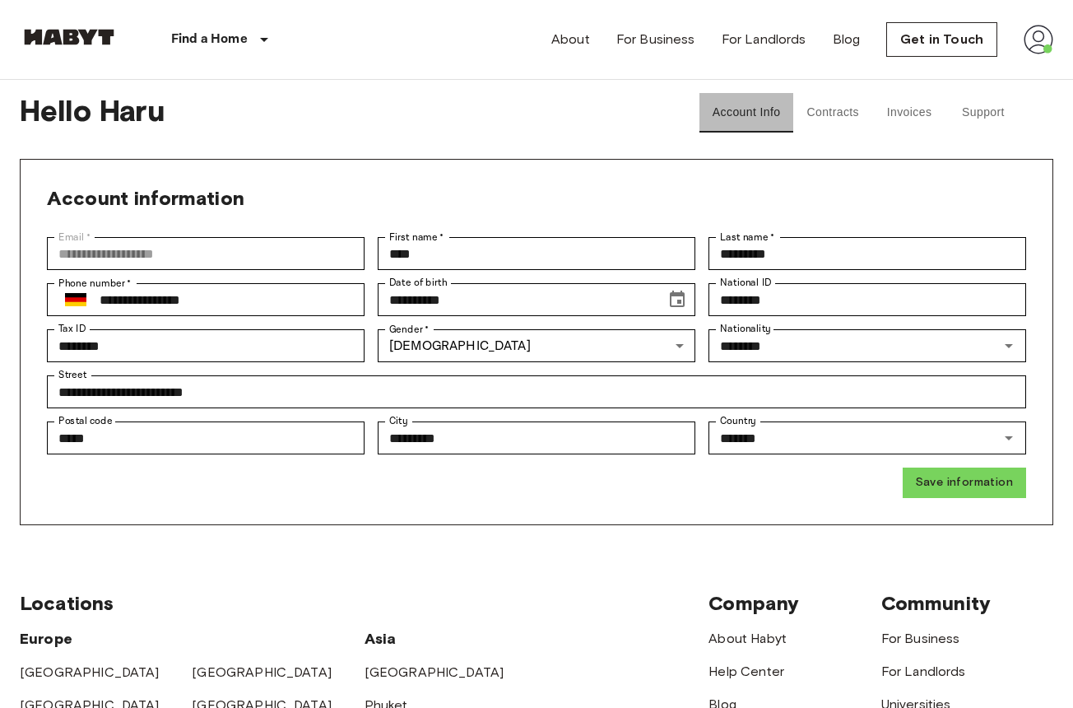
click at [785, 111] on button "Account Info" at bounding box center [747, 113] width 95 height 40
click at [823, 111] on button "Contracts" at bounding box center [832, 113] width 79 height 40
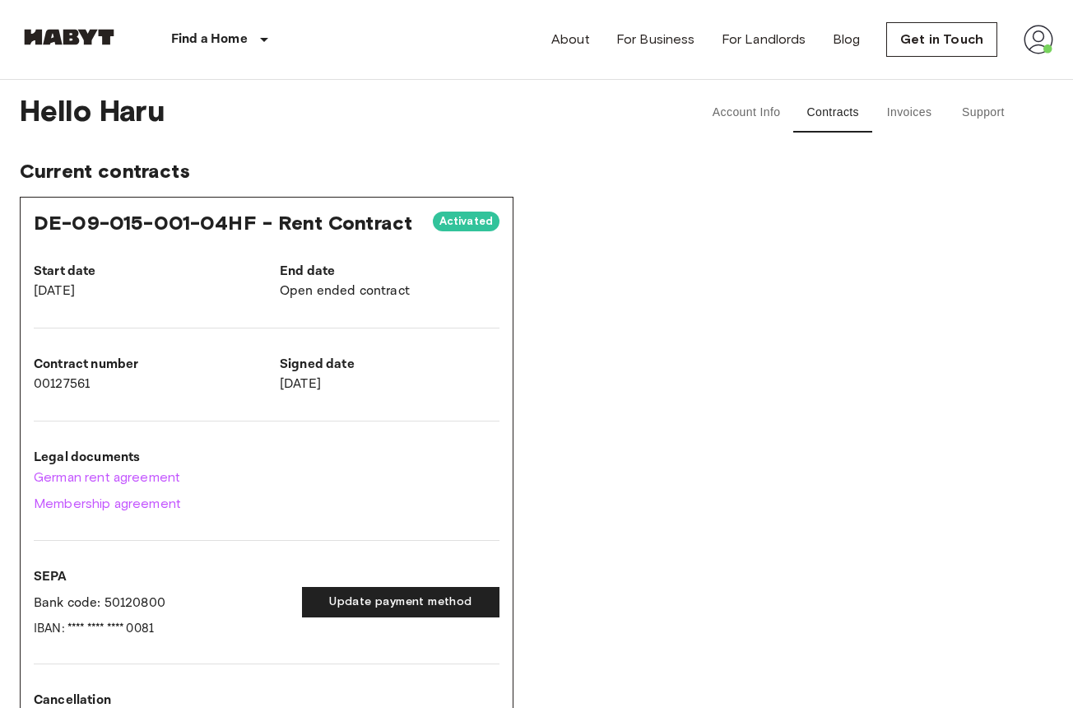
click at [281, 281] on p "End date" at bounding box center [390, 272] width 220 height 20
click at [96, 222] on span "DE-09-015-001-04HF - Rent Contract" at bounding box center [223, 223] width 379 height 24
click at [907, 91] on div "Hello Haru Account Info Contracts Invoices Support" at bounding box center [537, 113] width 1034 height 66
click at [711, 107] on button "Account Info" at bounding box center [747, 113] width 95 height 40
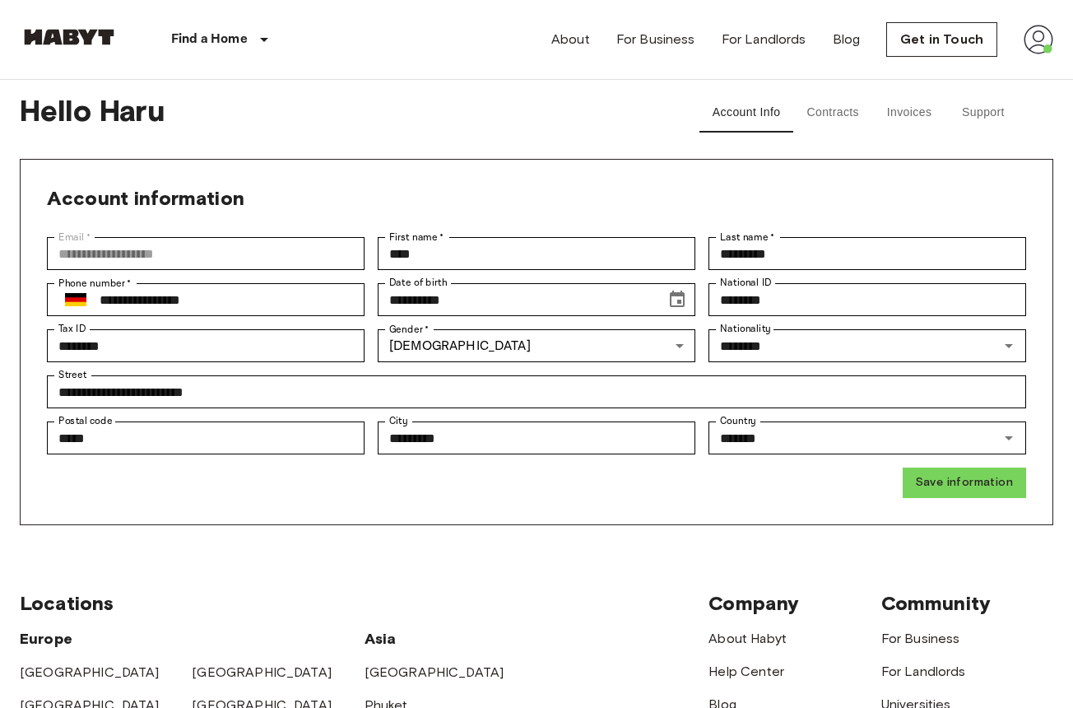
click at [901, 119] on button "Invoices" at bounding box center [909, 113] width 74 height 40
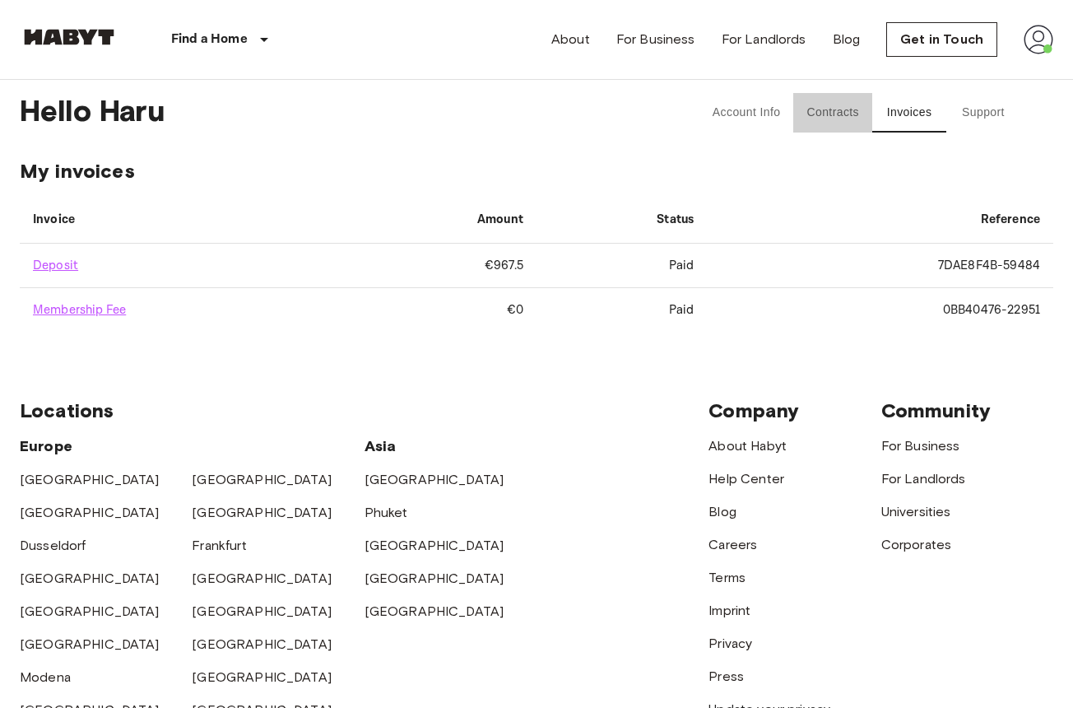
click at [859, 109] on button "Contracts" at bounding box center [832, 113] width 79 height 40
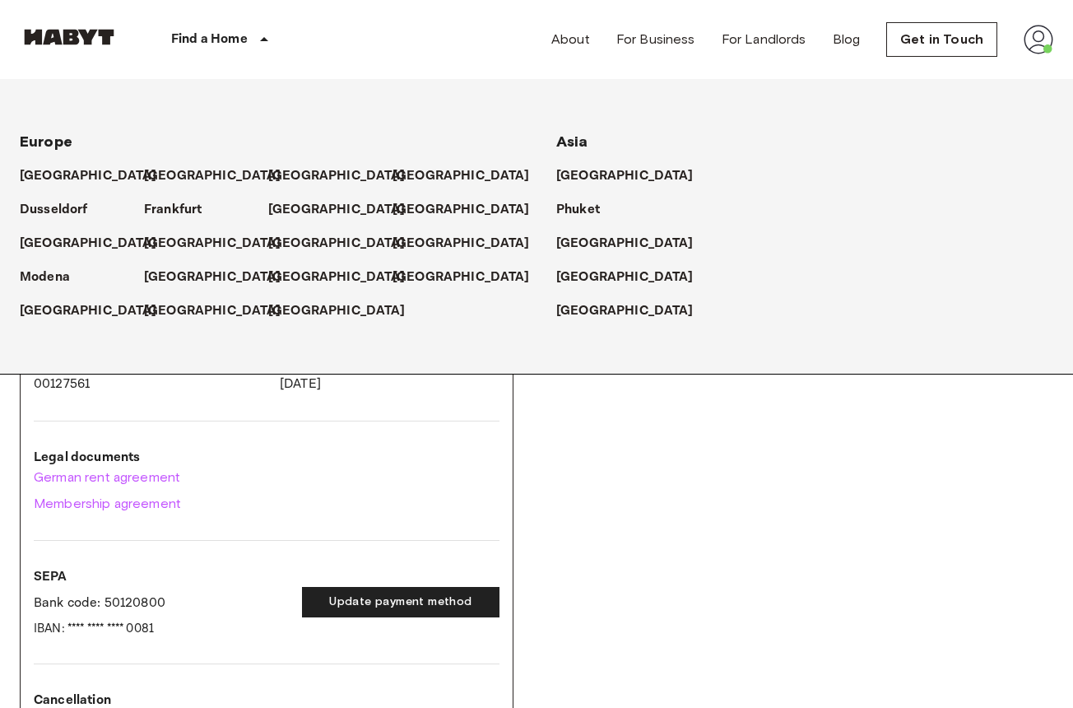
click at [223, 44] on p "Find a Home" at bounding box center [209, 40] width 77 height 20
click at [69, 308] on p "[GEOGRAPHIC_DATA]" at bounding box center [91, 311] width 137 height 20
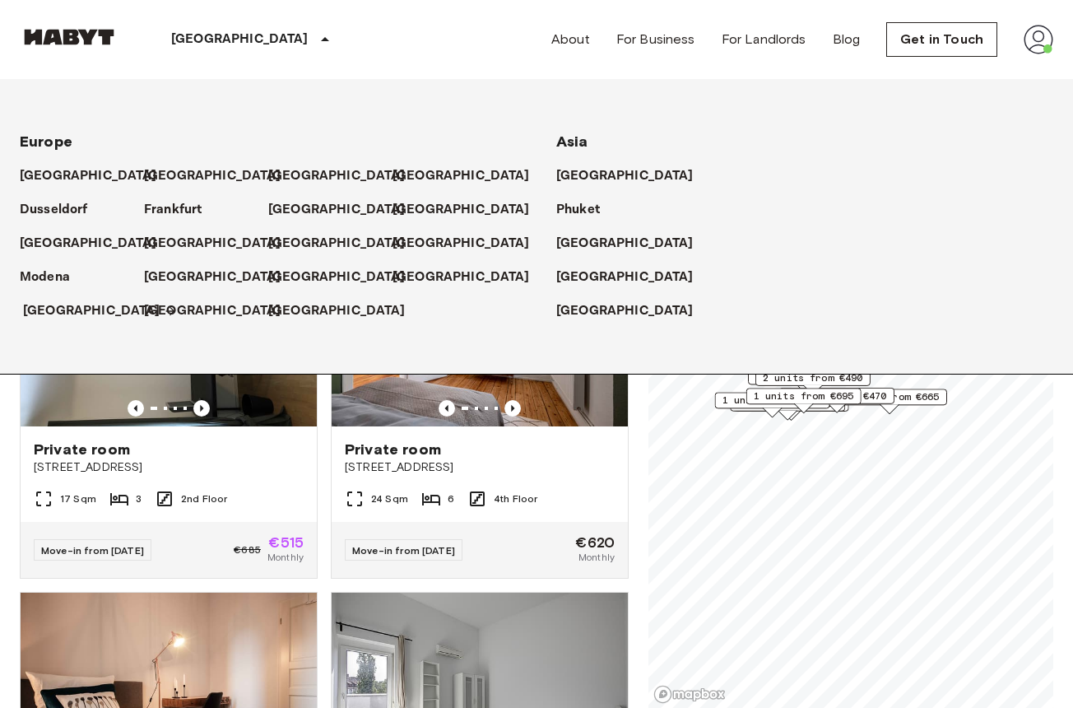
click at [164, 312] on icon at bounding box center [170, 310] width 13 height 13
click at [315, 48] on icon at bounding box center [325, 40] width 20 height 20
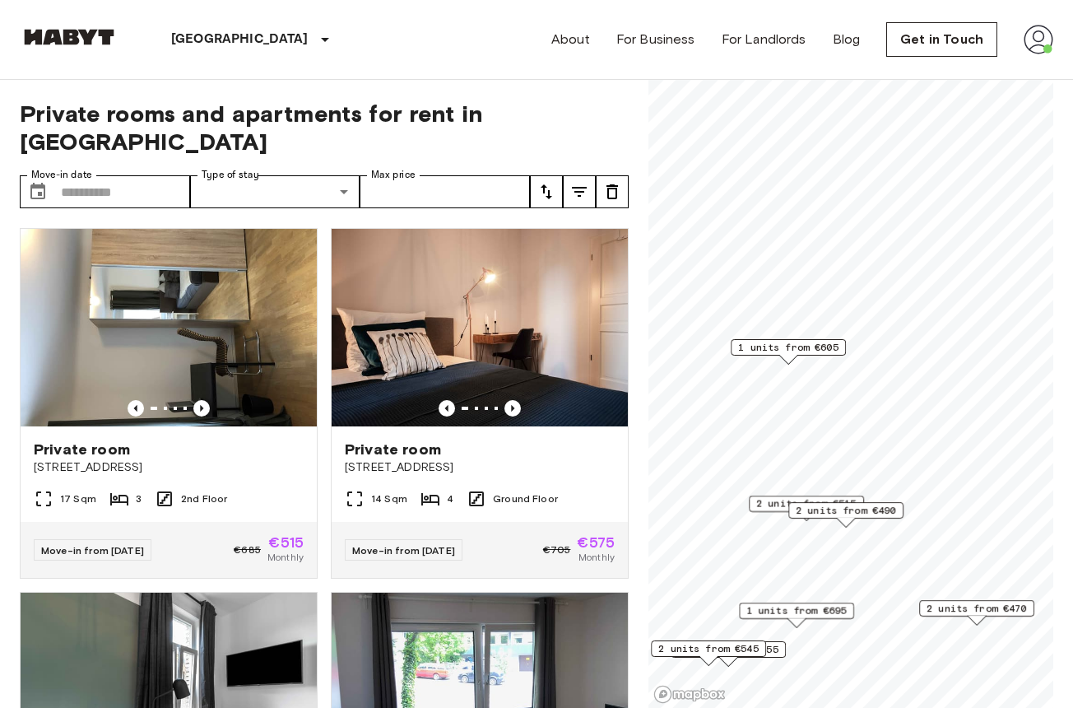
click at [817, 347] on span "1 units from €605" at bounding box center [788, 347] width 100 height 15
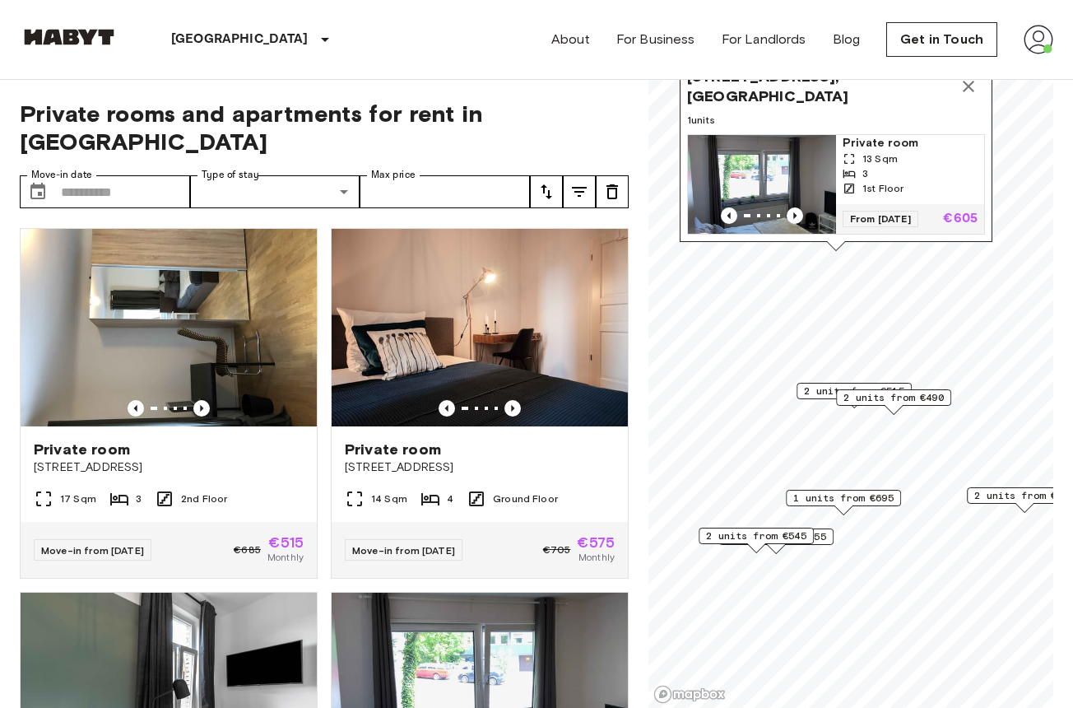
click at [854, 497] on span "1 units from €695" at bounding box center [843, 497] width 100 height 15
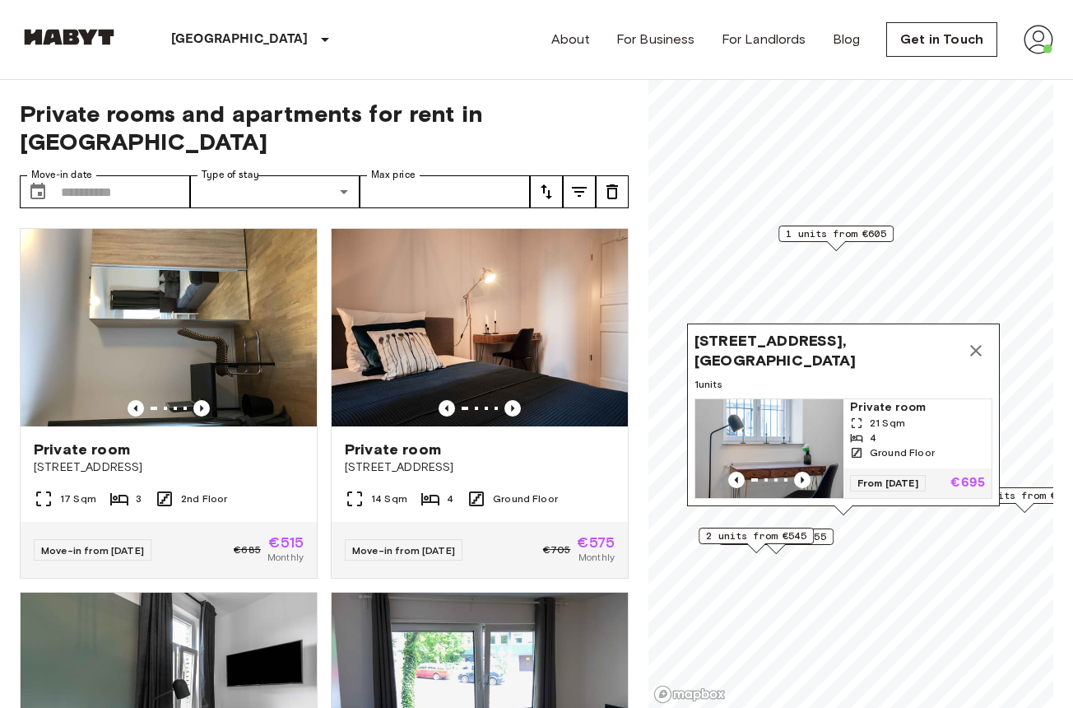
click at [799, 531] on span "2 units from €545" at bounding box center [756, 535] width 100 height 15
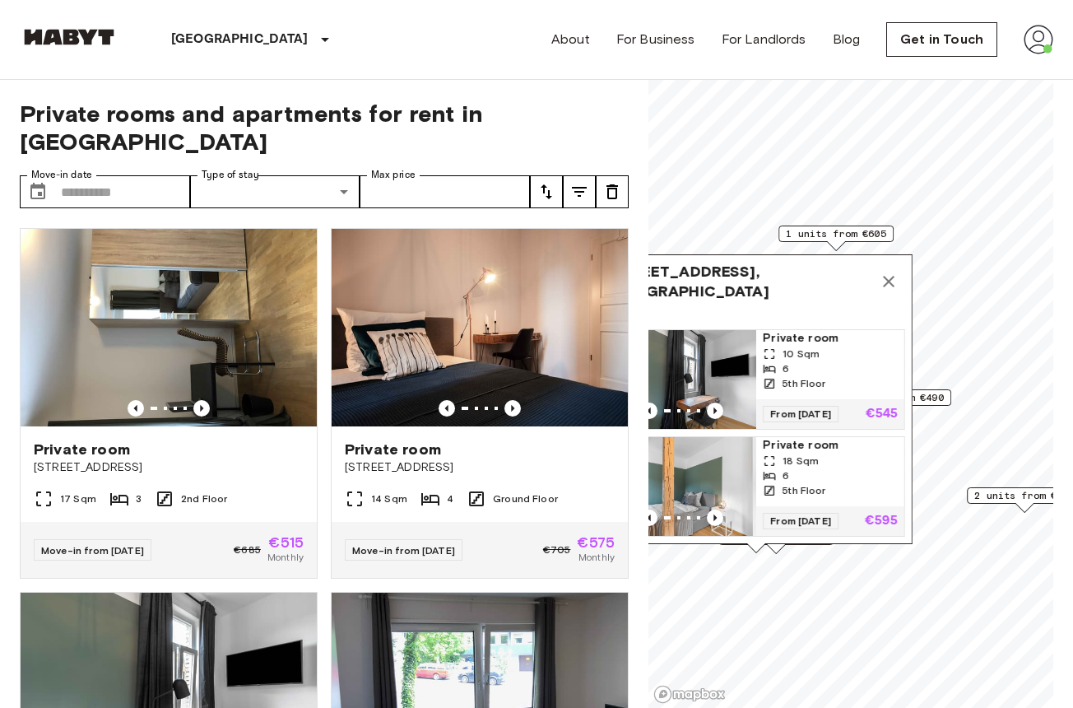
click at [830, 543] on div "Seyfferstraße 10, 70197 Stuttgart, GER 2 units Private room 10 Sqm 6 5th Floor …" at bounding box center [756, 399] width 313 height 290
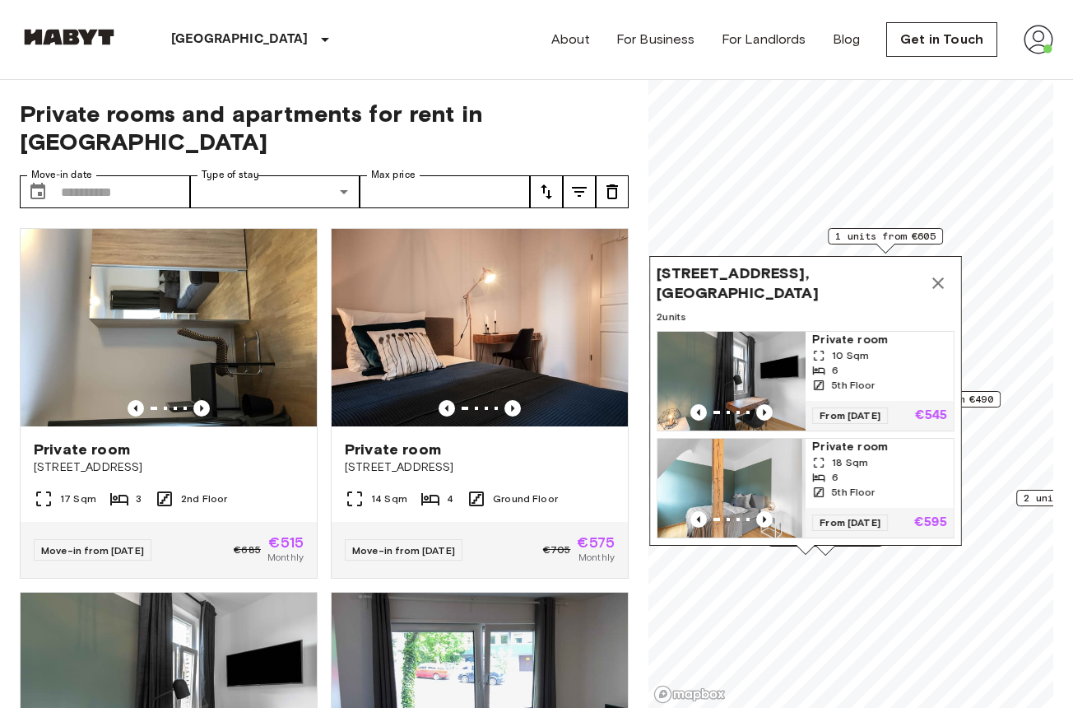
click at [940, 238] on div "1 units from €605" at bounding box center [885, 236] width 115 height 16
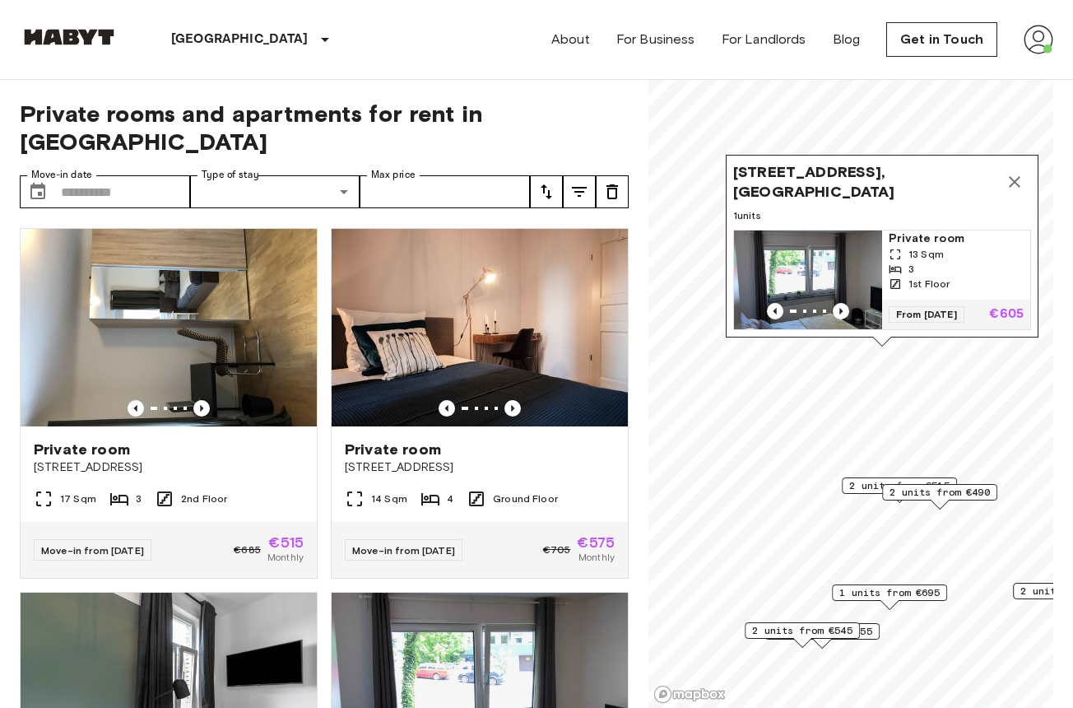
click at [1020, 174] on icon "Map marker" at bounding box center [1015, 182] width 20 height 20
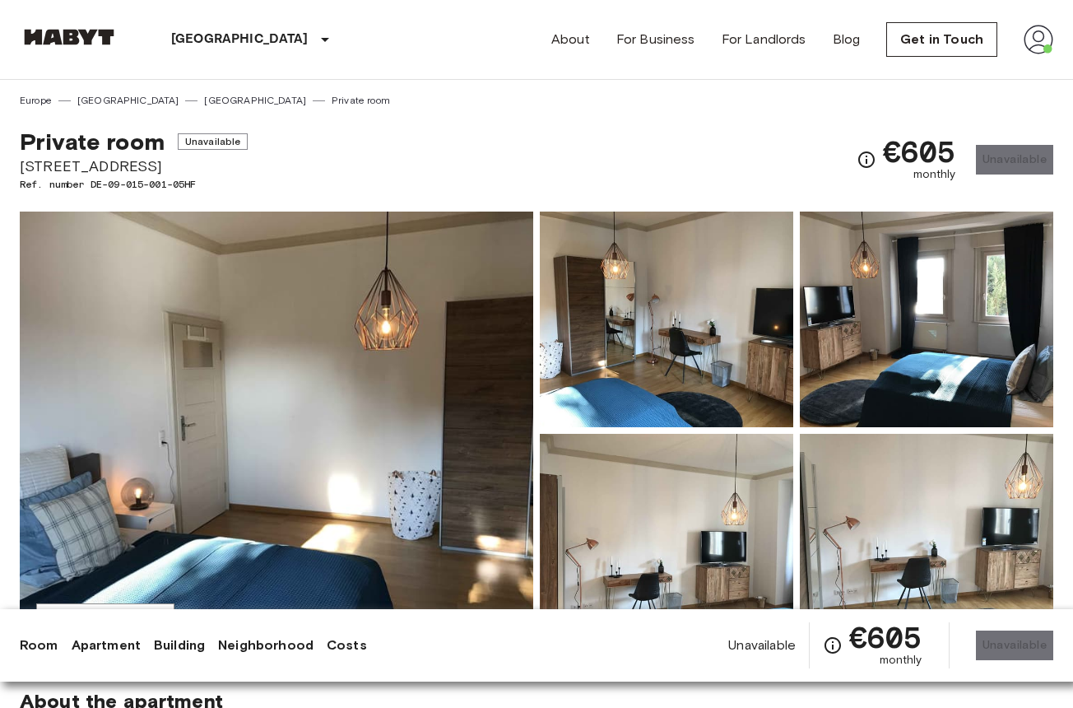
click at [725, 355] on img at bounding box center [666, 319] width 253 height 216
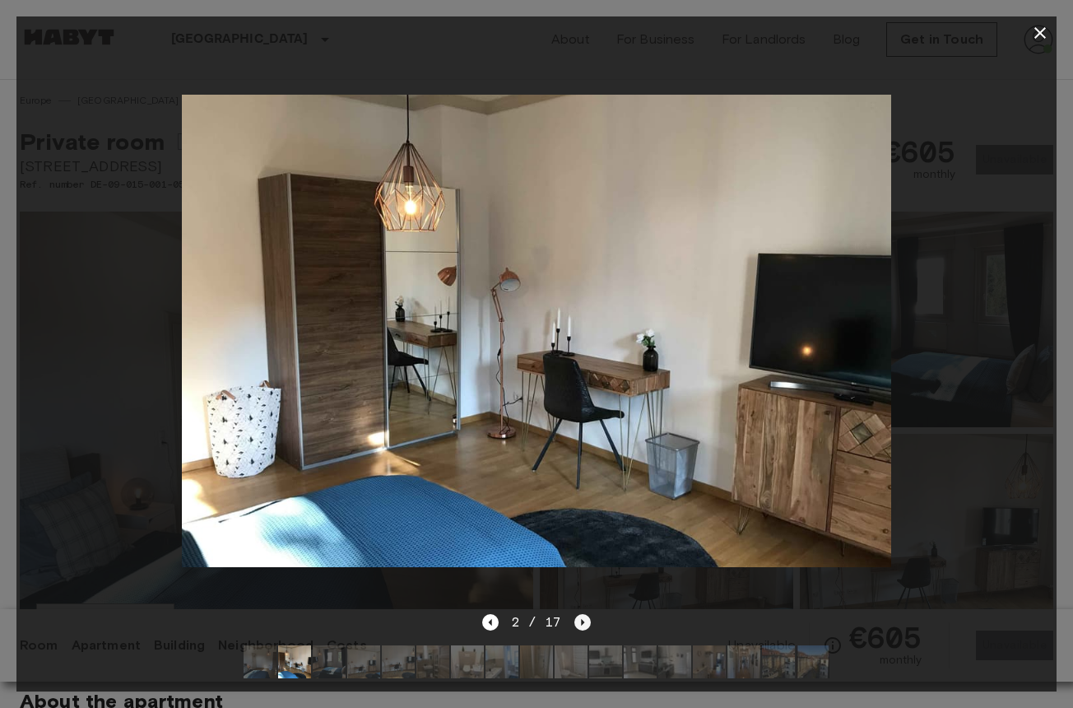
click at [579, 621] on icon "Next image" at bounding box center [582, 622] width 16 height 16
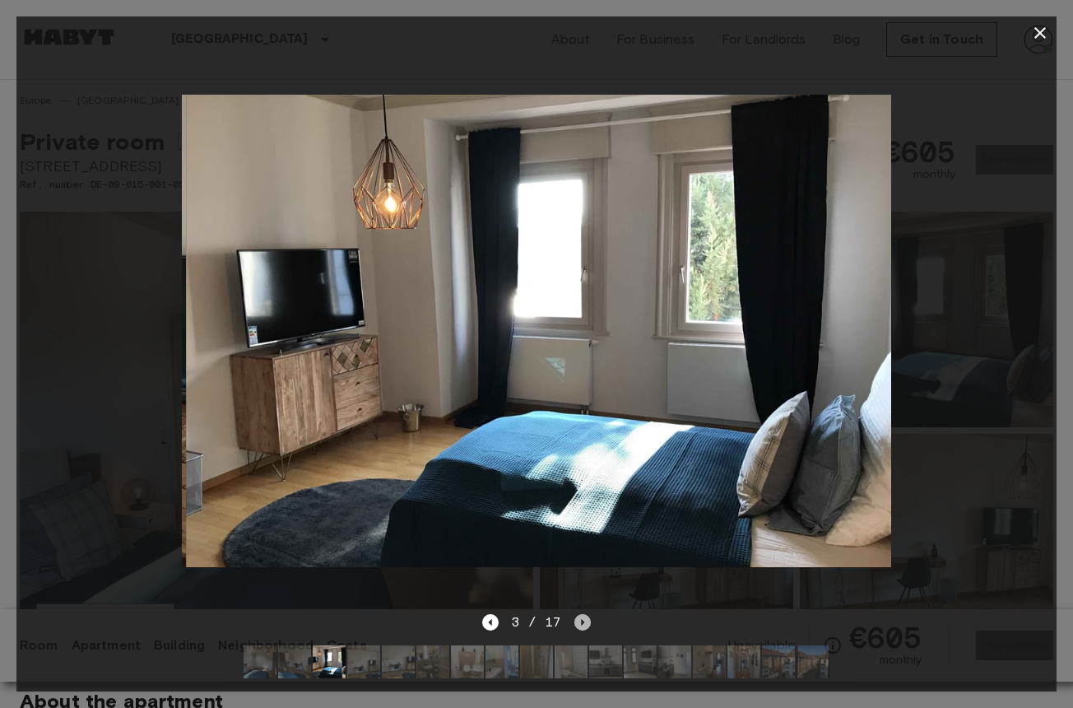
click at [583, 622] on icon "Next image" at bounding box center [583, 622] width 3 height 7
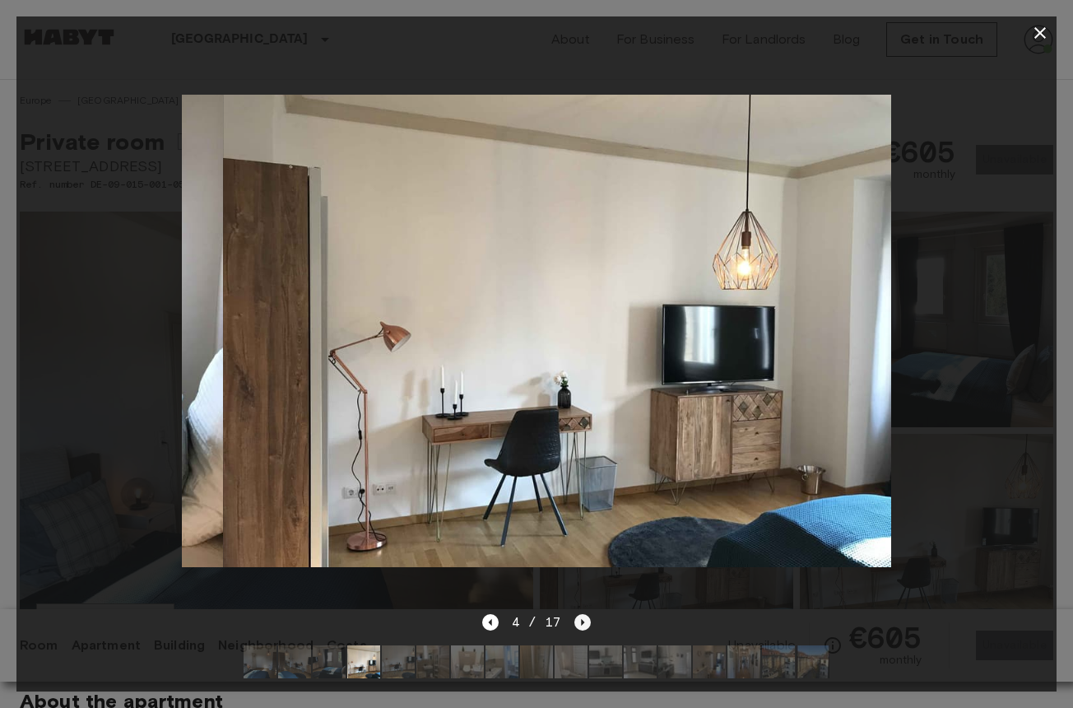
click at [585, 623] on icon "Next image" at bounding box center [582, 622] width 16 height 16
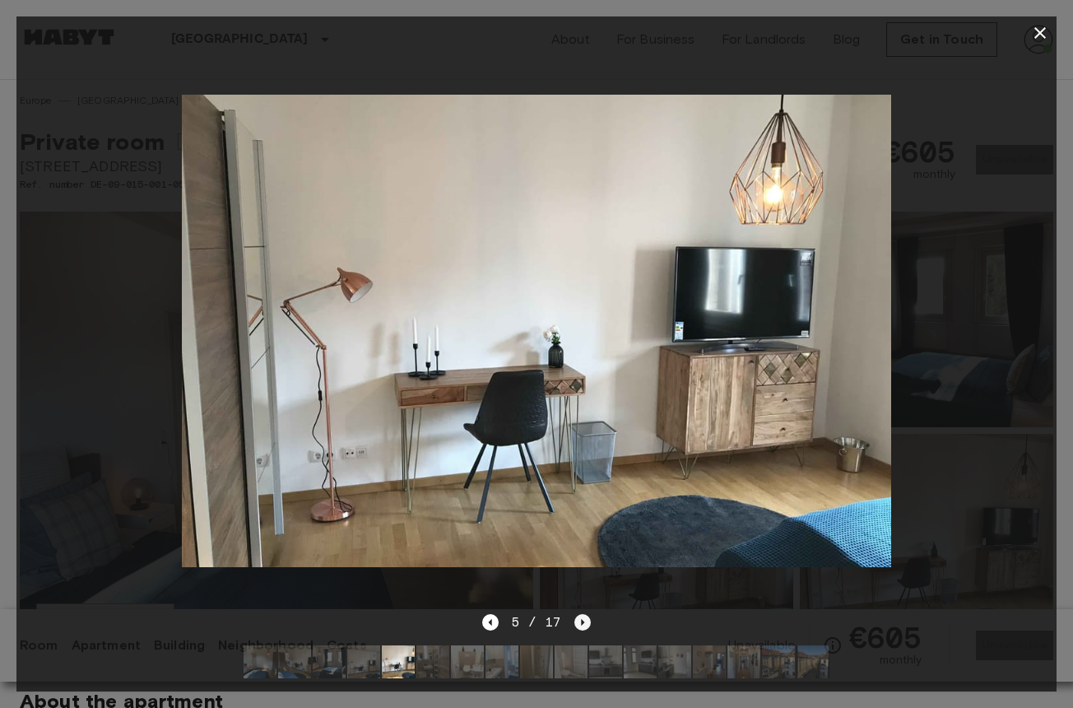
click at [586, 623] on icon "Next image" at bounding box center [582, 622] width 16 height 16
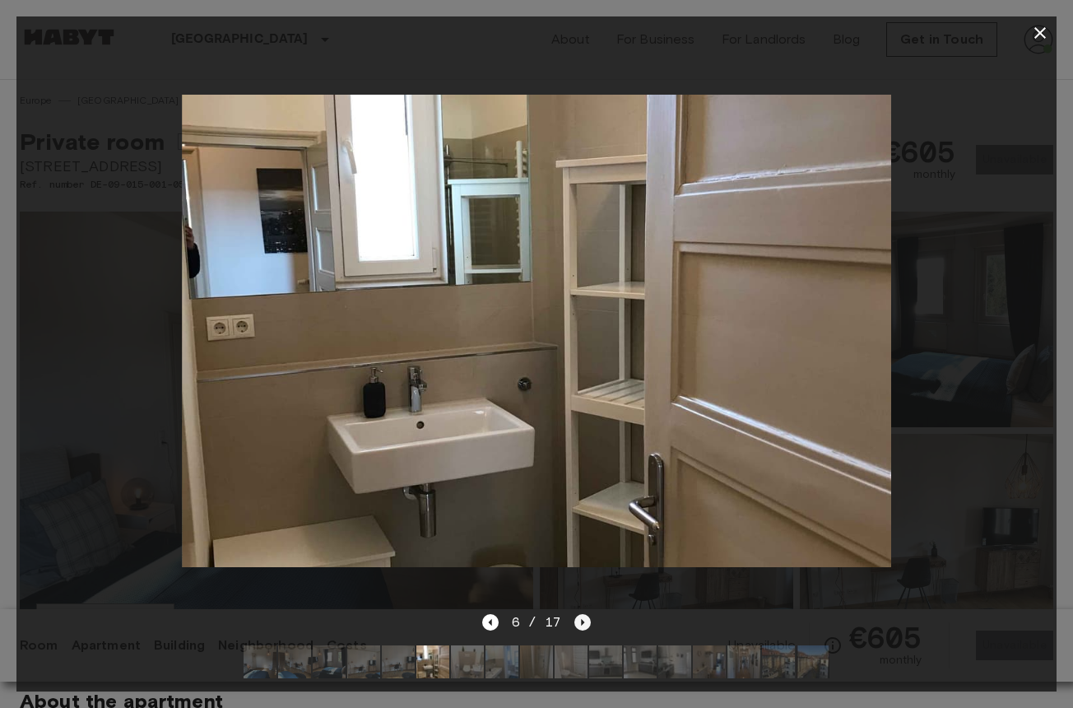
click at [586, 623] on icon "Next image" at bounding box center [582, 622] width 16 height 16
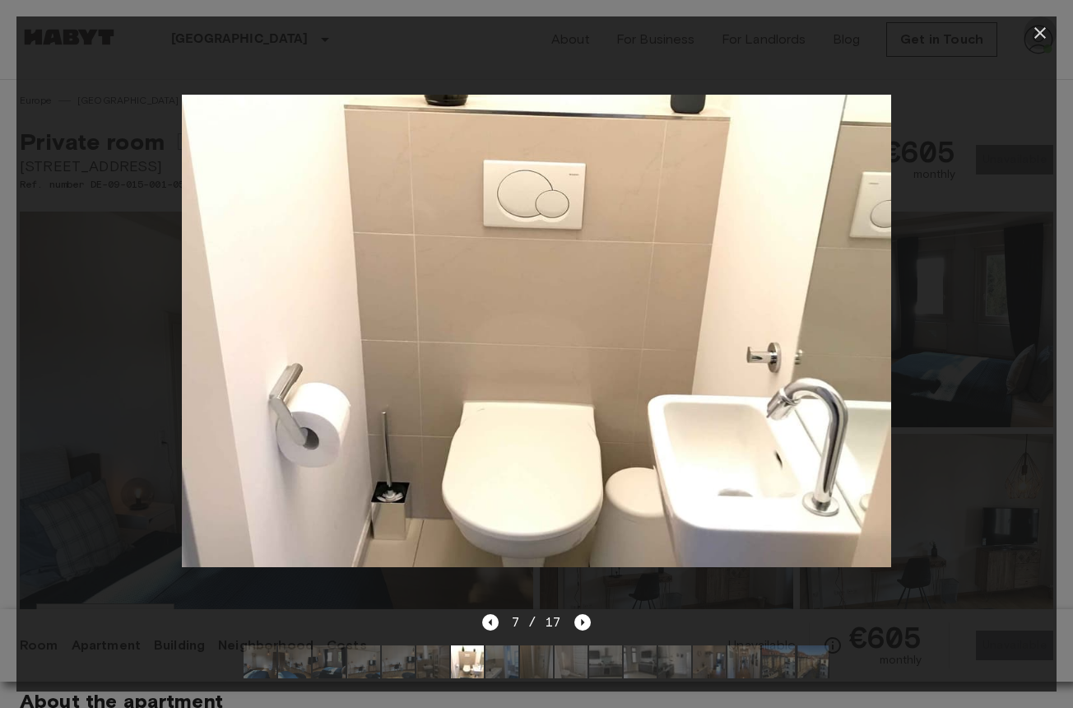
click at [1033, 28] on icon "button" at bounding box center [1040, 33] width 20 height 20
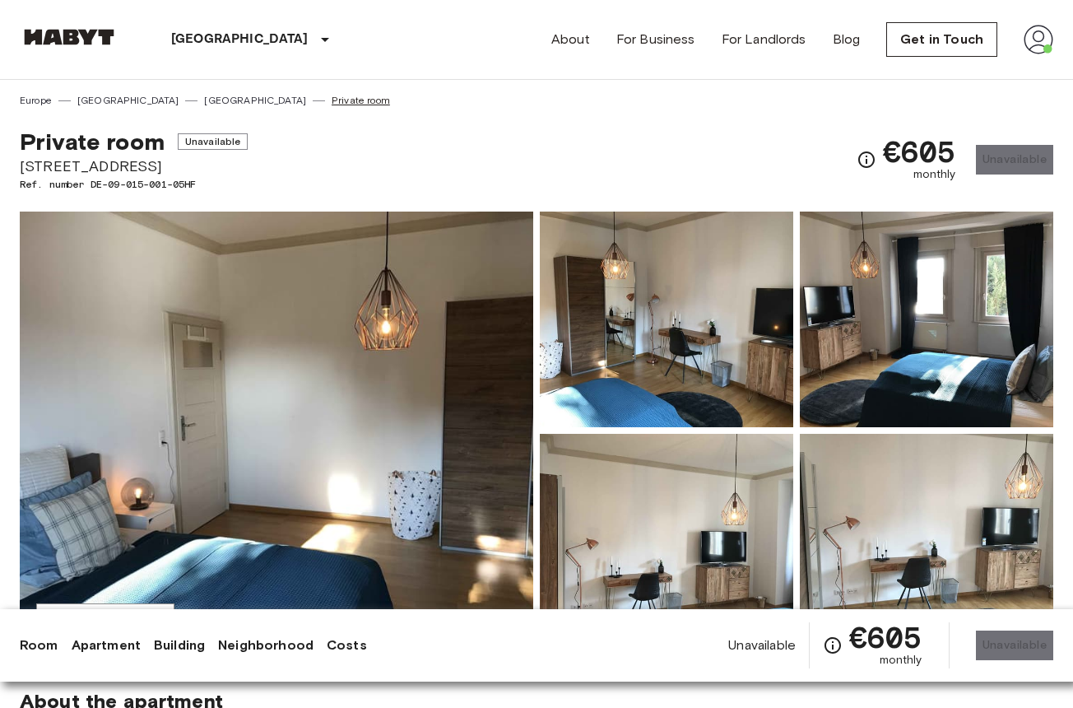
click at [332, 103] on link "Private room" at bounding box center [361, 100] width 58 height 15
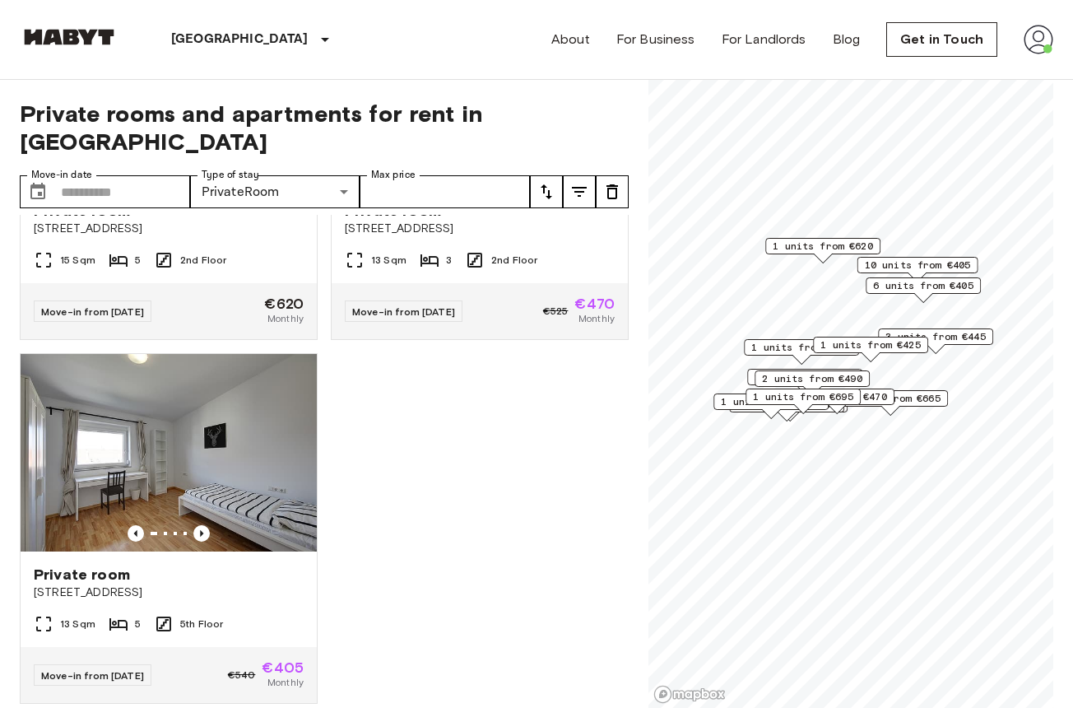
click at [849, 343] on span "1 units from €425" at bounding box center [870, 344] width 100 height 15
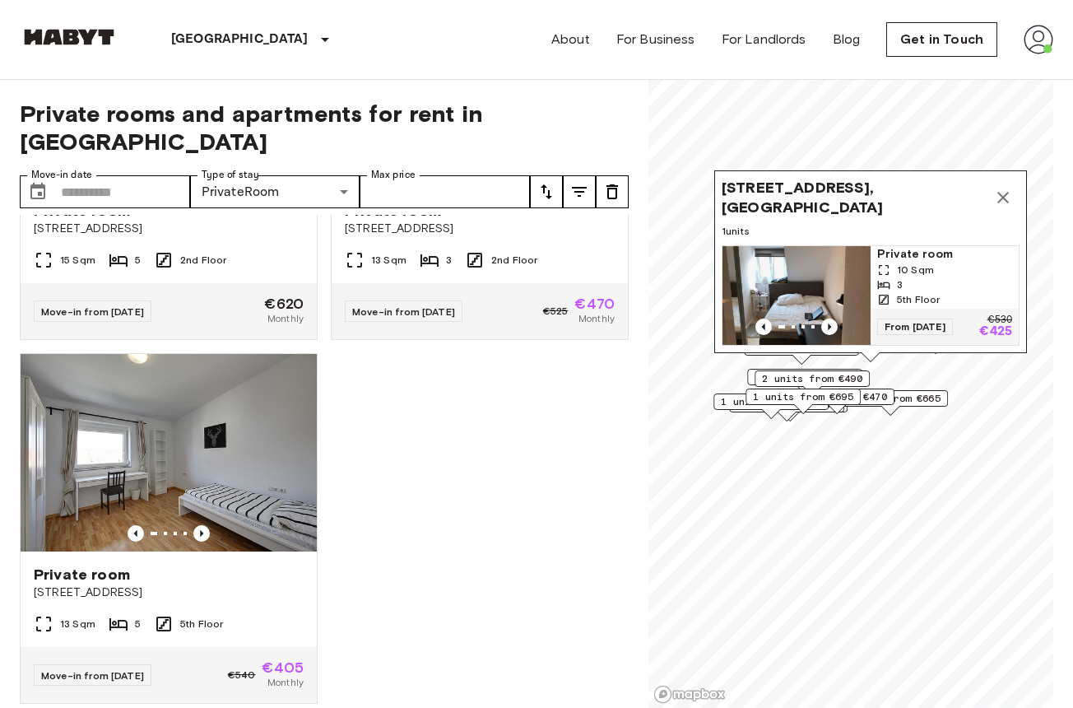
click at [929, 309] on div "From [DATE] €530 €425" at bounding box center [945, 327] width 148 height 36
